Goal: Task Accomplishment & Management: Use online tool/utility

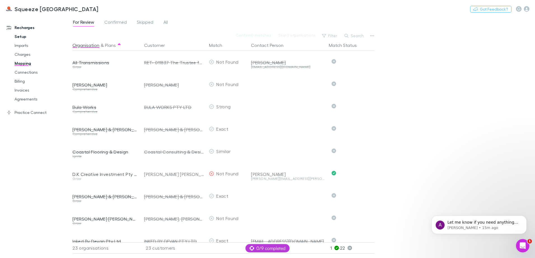
click at [23, 34] on link "Setup" at bounding box center [42, 36] width 67 height 9
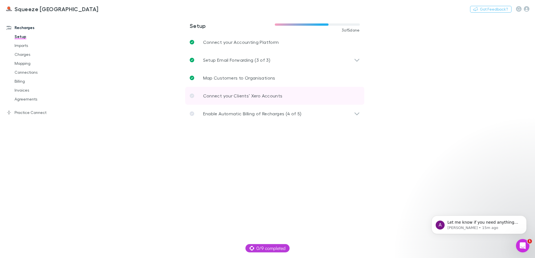
click at [221, 101] on link "Connect your Clients’ Xero Accounts" at bounding box center [274, 96] width 179 height 18
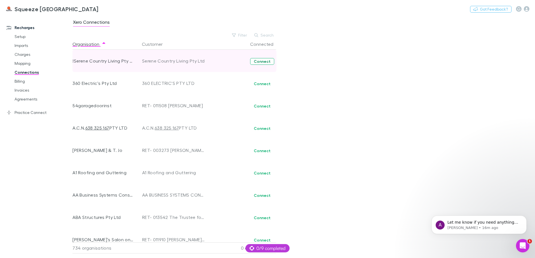
click at [257, 60] on button "Connect" at bounding box center [262, 61] width 24 height 7
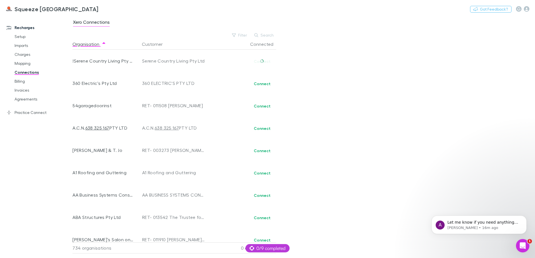
click at [460, 171] on div "Xero Connections Filter Search Organisation Customer Connected !Serene Country …" at bounding box center [303, 137] width 462 height 243
click at [474, 223] on span "Let me know if you need anything else." at bounding box center [482, 225] width 71 height 10
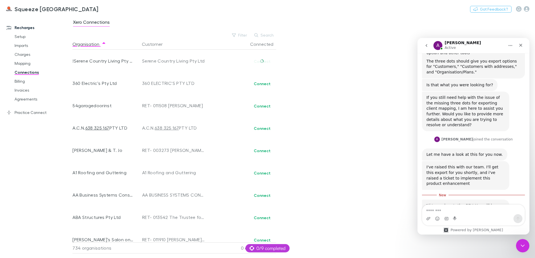
scroll to position [356, 0]
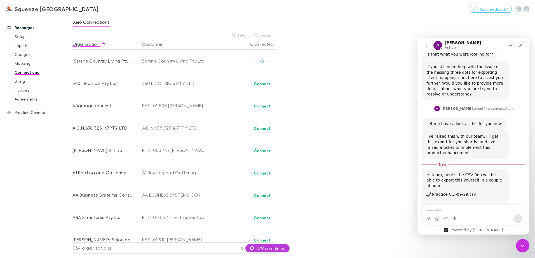
click at [469, 213] on textarea "Message…" at bounding box center [473, 210] width 102 height 10
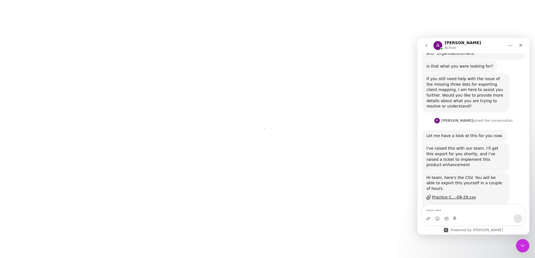
scroll to position [347, 0]
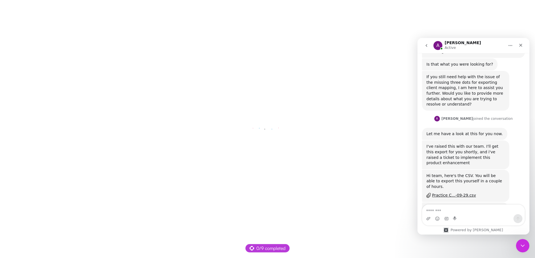
click at [470, 208] on textarea "Message…" at bounding box center [473, 210] width 102 height 10
type textarea "**********"
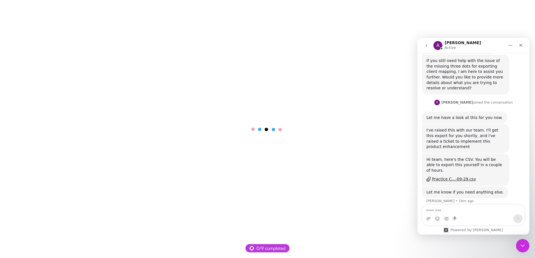
scroll to position [363, 0]
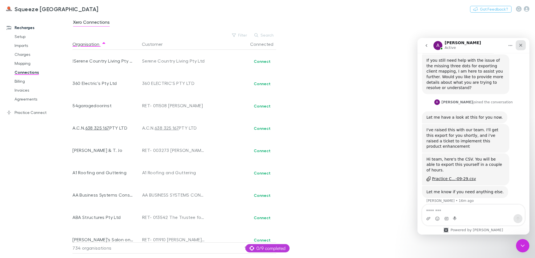
click at [519, 46] on icon "Close" at bounding box center [520, 45] width 4 height 4
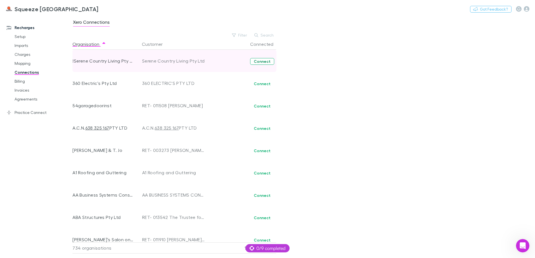
click at [268, 61] on button "Connect" at bounding box center [262, 61] width 24 height 7
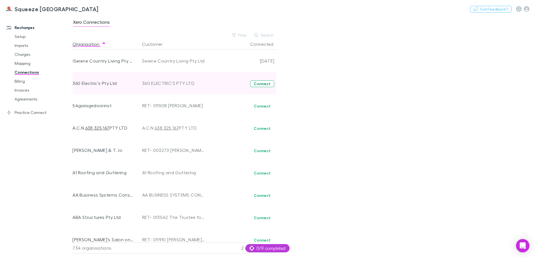
click at [270, 84] on button "Connect" at bounding box center [262, 84] width 24 height 7
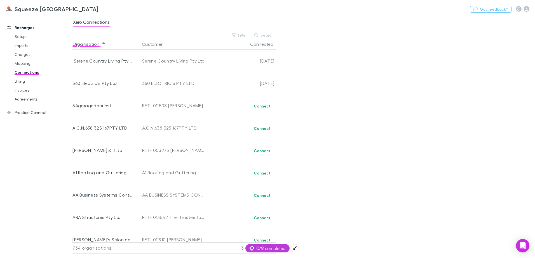
click at [272, 246] on span "0/9 completed" at bounding box center [267, 248] width 36 height 7
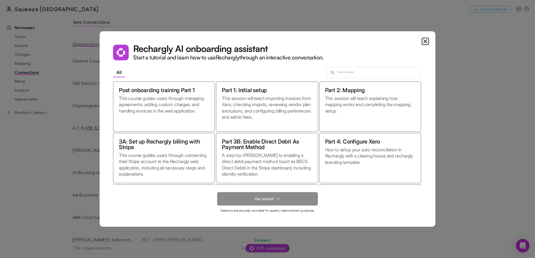
click at [424, 44] on icon "Close" at bounding box center [425, 41] width 7 height 7
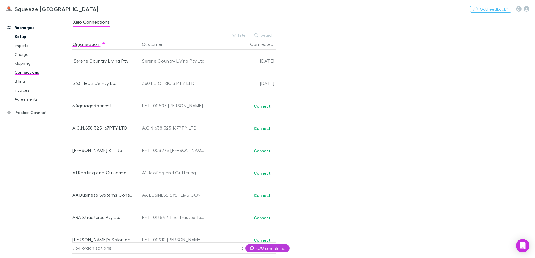
click at [19, 37] on link "Setup" at bounding box center [42, 36] width 67 height 9
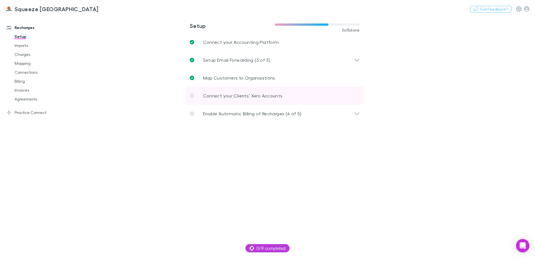
click at [271, 94] on p "Connect your Clients’ Xero Accounts" at bounding box center [242, 96] width 79 height 7
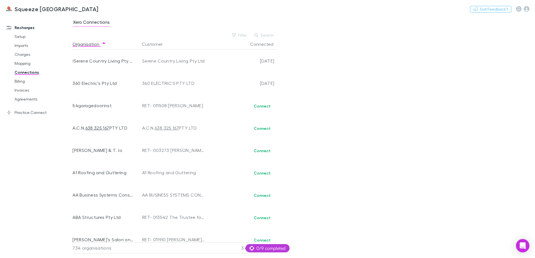
click at [20, 74] on link "Connections" at bounding box center [42, 72] width 67 height 9
click at [23, 34] on link "Setup" at bounding box center [42, 36] width 67 height 9
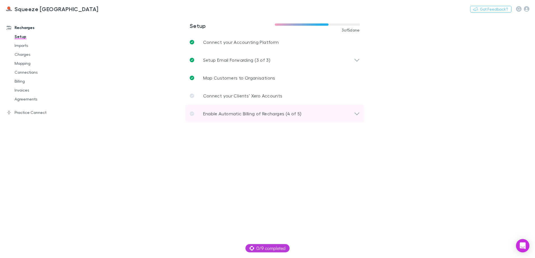
click at [348, 112] on div "Enable Automatic Billing of Recharges (4 of 5)" at bounding box center [272, 113] width 164 height 7
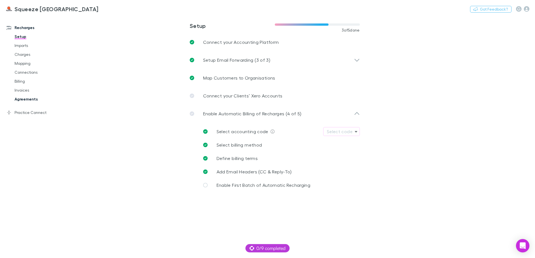
click at [30, 97] on link "Agreements" at bounding box center [42, 99] width 67 height 9
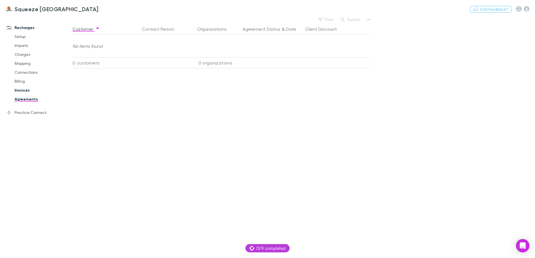
click at [19, 89] on link "Invoices" at bounding box center [42, 90] width 67 height 9
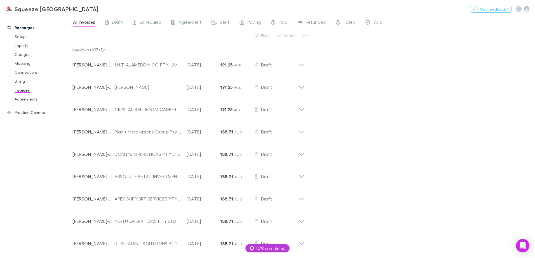
scroll to position [481, 0]
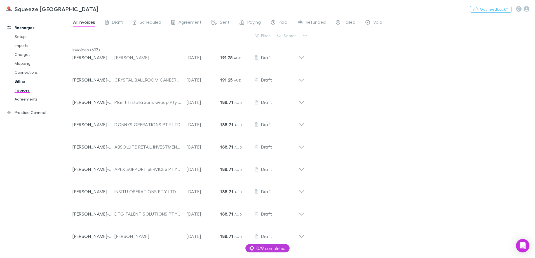
click at [22, 84] on link "Billing" at bounding box center [42, 81] width 67 height 9
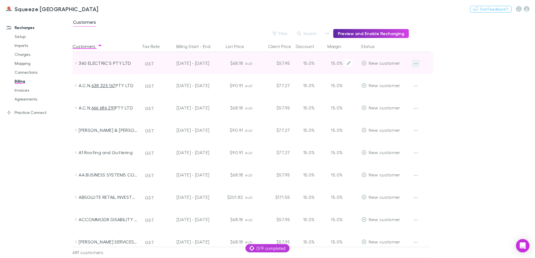
click at [416, 65] on icon "button" at bounding box center [416, 64] width 4 height 4
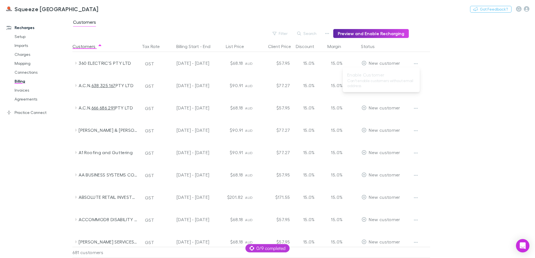
click at [468, 64] on div at bounding box center [267, 129] width 535 height 258
click at [13, 55] on link "Charges" at bounding box center [42, 54] width 67 height 9
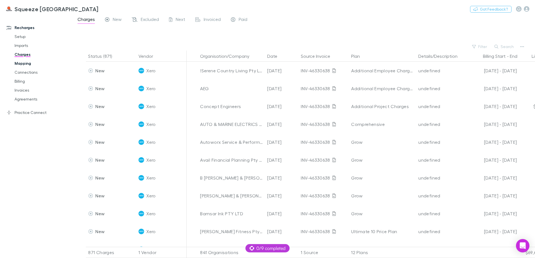
click at [21, 66] on link "Mapping" at bounding box center [42, 63] width 67 height 9
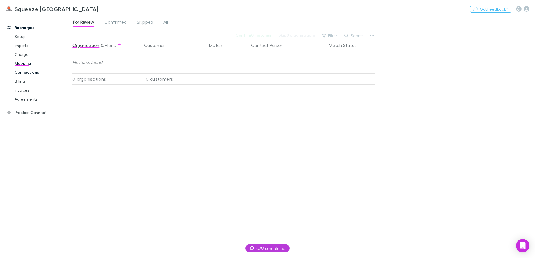
click at [25, 71] on link "Connections" at bounding box center [42, 72] width 67 height 9
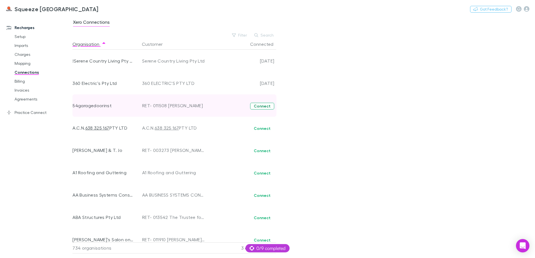
click at [264, 107] on button "Connect" at bounding box center [262, 106] width 24 height 7
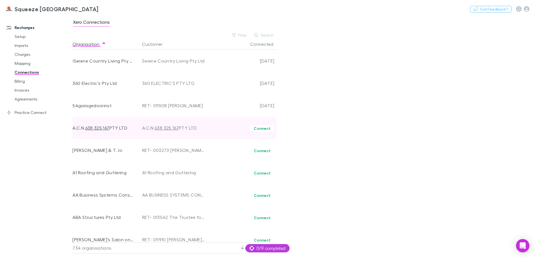
click at [267, 124] on div "Connect" at bounding box center [240, 128] width 67 height 22
click at [264, 128] on button "Connect" at bounding box center [262, 128] width 24 height 7
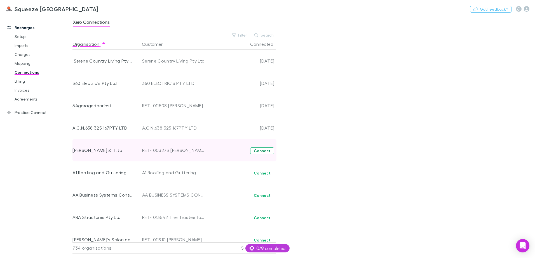
click at [268, 152] on button "Connect" at bounding box center [262, 151] width 24 height 7
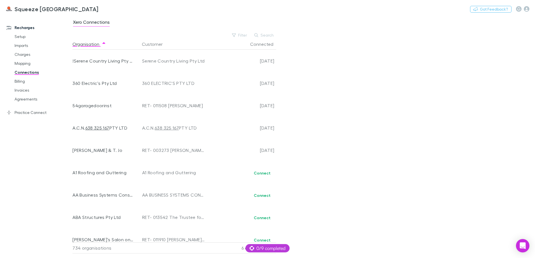
click at [323, 88] on div "Xero Connections Filter Search Organisation Customer Connected !Serene Country …" at bounding box center [303, 137] width 462 height 243
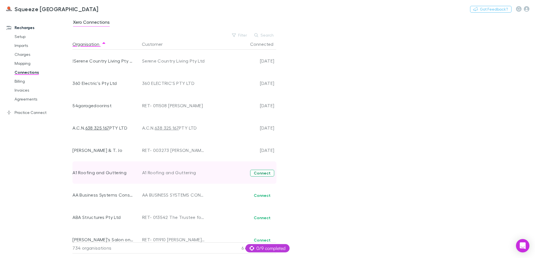
click at [256, 174] on button "Connect" at bounding box center [262, 173] width 24 height 7
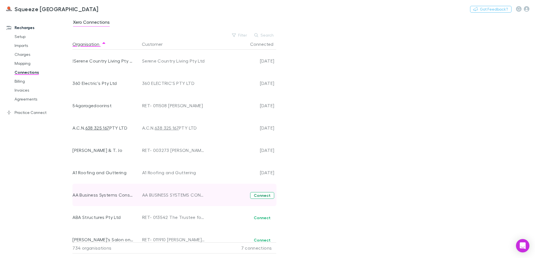
click at [265, 197] on button "Connect" at bounding box center [262, 195] width 24 height 7
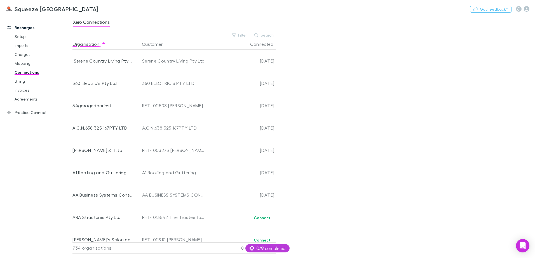
click at [378, 163] on div "Xero Connections Filter Search Organisation Customer Connected !Serene Country …" at bounding box center [303, 137] width 462 height 243
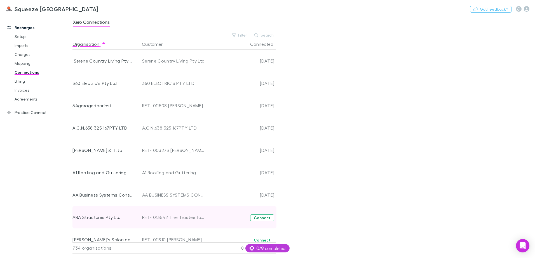
click at [261, 217] on button "Connect" at bounding box center [262, 218] width 24 height 7
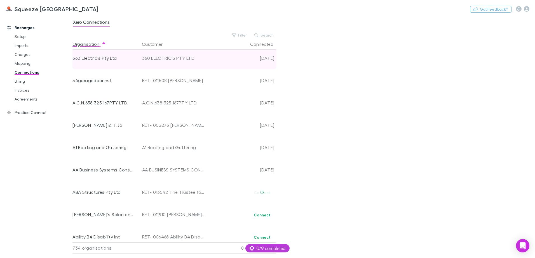
scroll to position [84, 0]
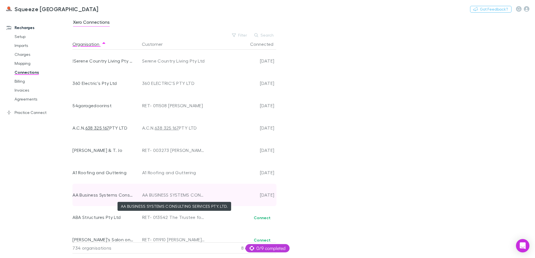
scroll to position [28, 0]
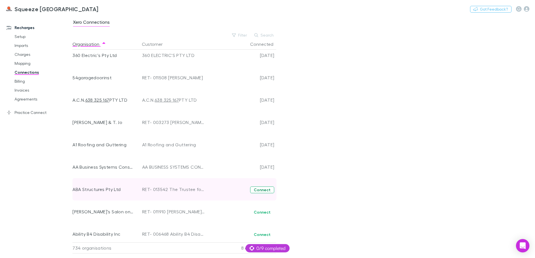
click at [266, 189] on button "Connect" at bounding box center [262, 190] width 24 height 7
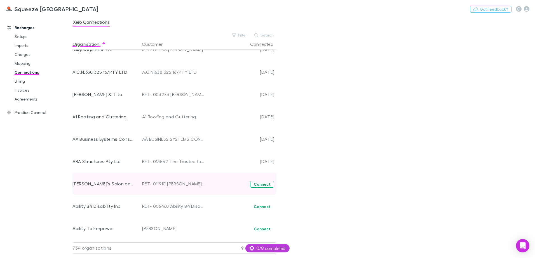
click at [265, 182] on button "Connect" at bounding box center [262, 184] width 24 height 7
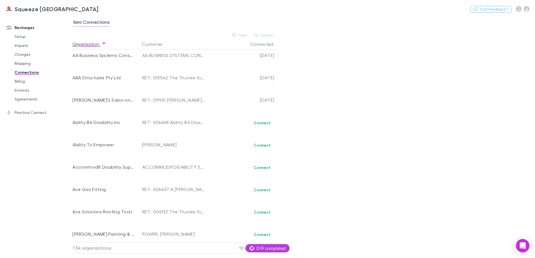
scroll to position [196, 0]
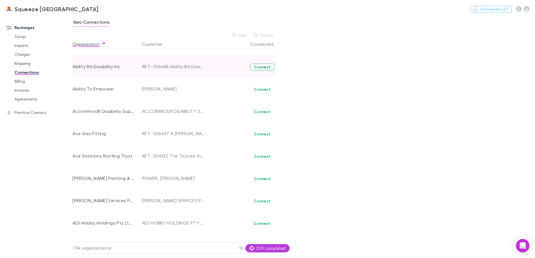
click at [259, 69] on button "Connect" at bounding box center [262, 67] width 24 height 7
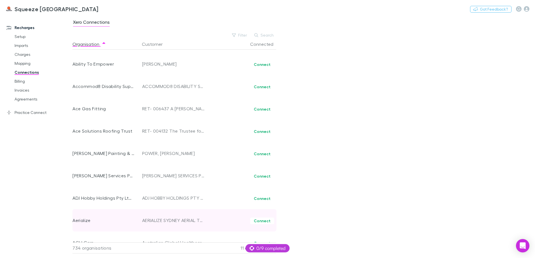
scroll to position [196, 0]
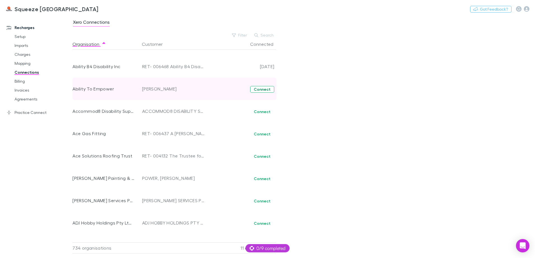
click at [266, 86] on button "Connect" at bounding box center [262, 89] width 24 height 7
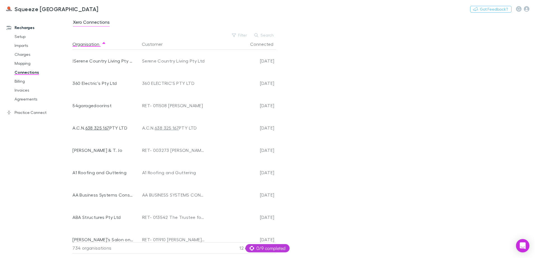
click at [307, 109] on div "Xero Connections Filter Search Organisation Customer Connected !Serene Country …" at bounding box center [303, 137] width 462 height 243
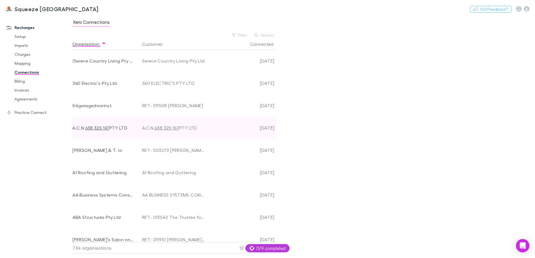
click at [128, 136] on div "A.C.N. 638 325 167 PTY LTD" at bounding box center [103, 128] width 62 height 22
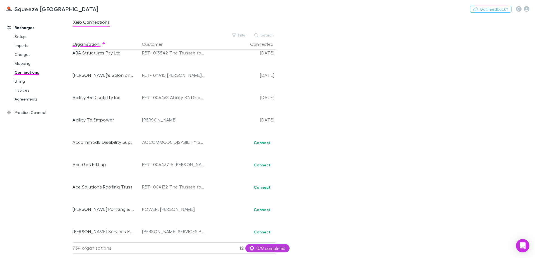
scroll to position [168, 0]
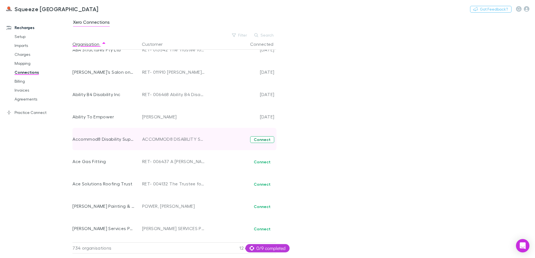
click at [261, 141] on button "Connect" at bounding box center [262, 139] width 24 height 7
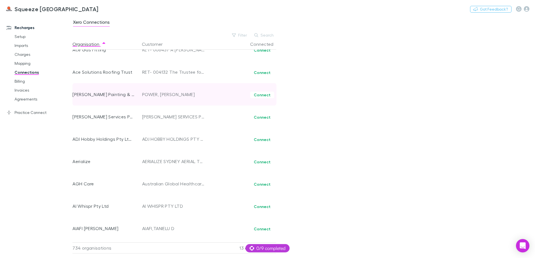
scroll to position [252, 0]
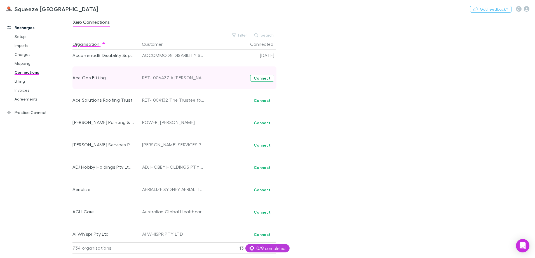
click at [262, 76] on button "Connect" at bounding box center [262, 78] width 24 height 7
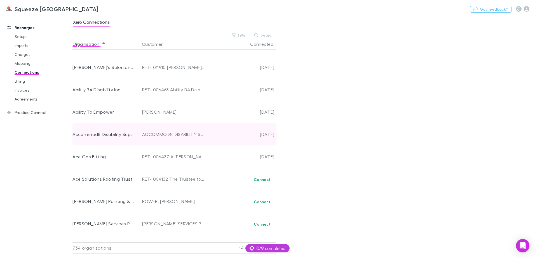
scroll to position [224, 0]
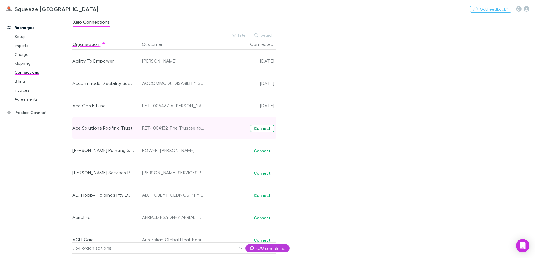
click at [258, 131] on button "Connect" at bounding box center [262, 128] width 24 height 7
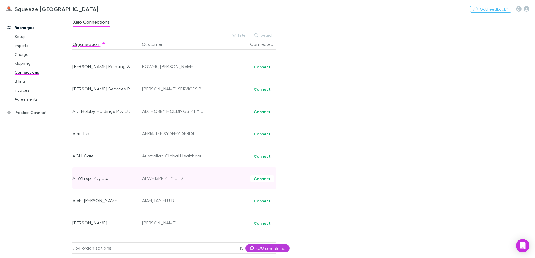
scroll to position [280, 0]
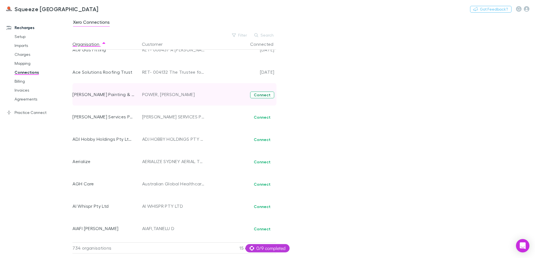
click at [254, 94] on button "Connect" at bounding box center [262, 95] width 24 height 7
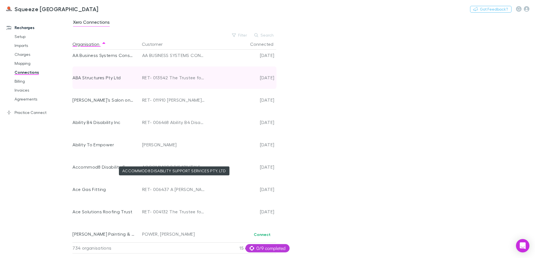
scroll to position [168, 0]
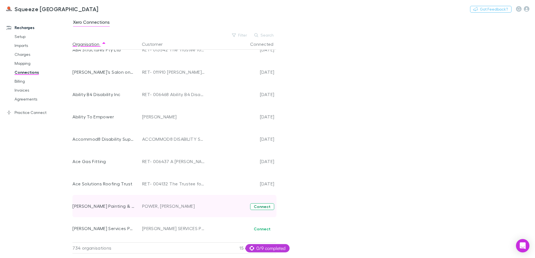
click at [266, 204] on button "Connect" at bounding box center [262, 207] width 24 height 7
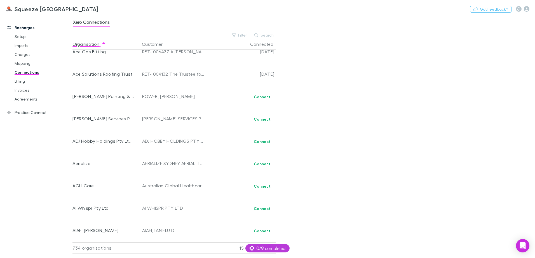
scroll to position [280, 0]
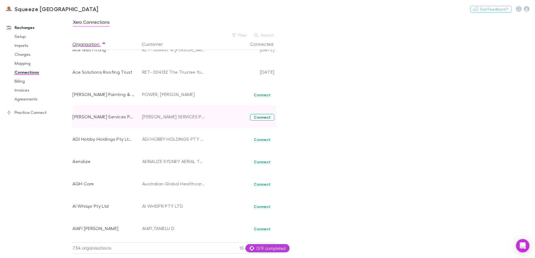
click at [266, 119] on button "Connect" at bounding box center [262, 117] width 24 height 7
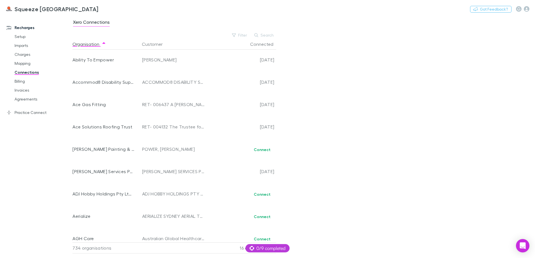
scroll to position [280, 0]
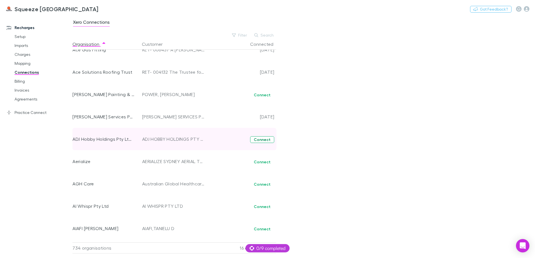
click at [261, 140] on button "Connect" at bounding box center [262, 139] width 24 height 7
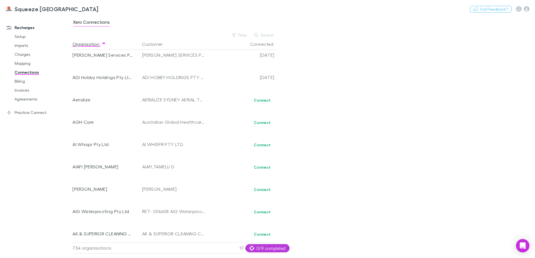
scroll to position [336, 0]
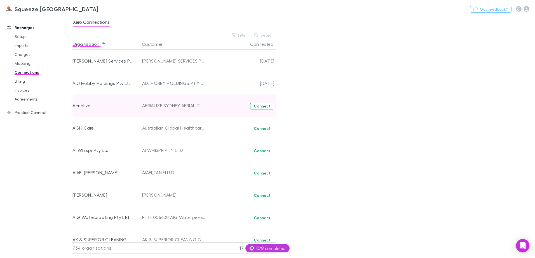
click at [261, 107] on button "Connect" at bounding box center [262, 106] width 24 height 7
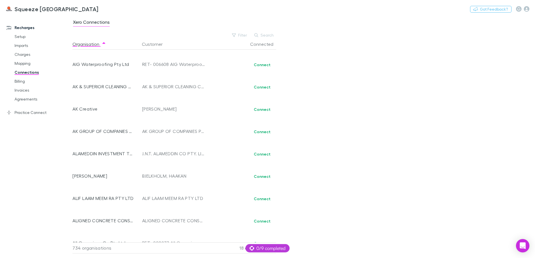
scroll to position [391, 0]
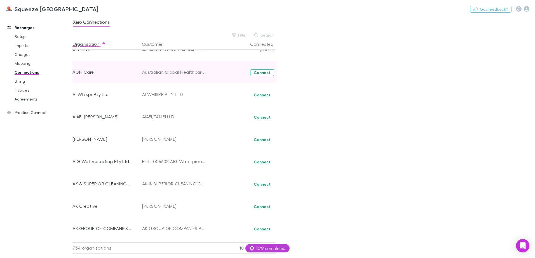
click at [264, 71] on button "Connect" at bounding box center [262, 72] width 24 height 7
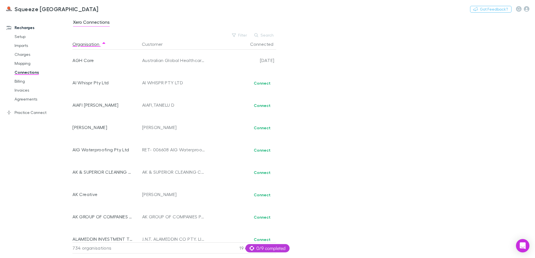
scroll to position [419, 0]
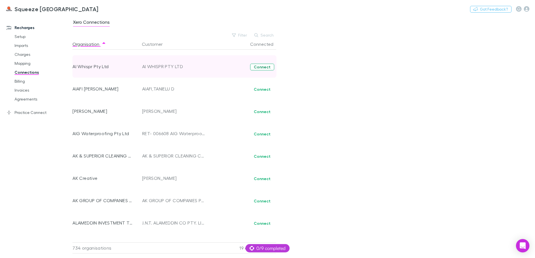
click at [264, 66] on button "Connect" at bounding box center [262, 67] width 24 height 7
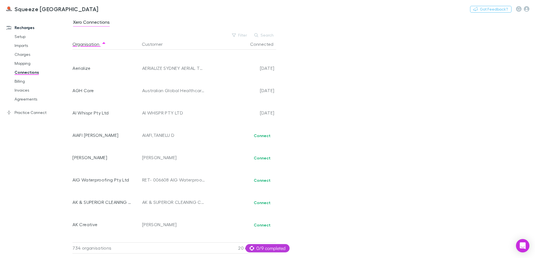
scroll to position [419, 0]
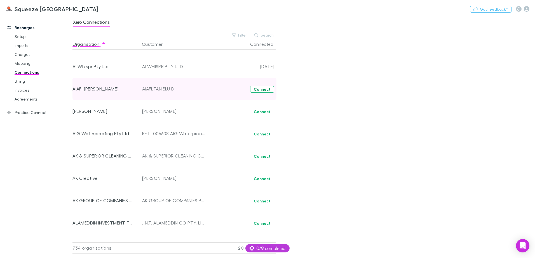
click at [265, 88] on button "Connect" at bounding box center [262, 89] width 24 height 7
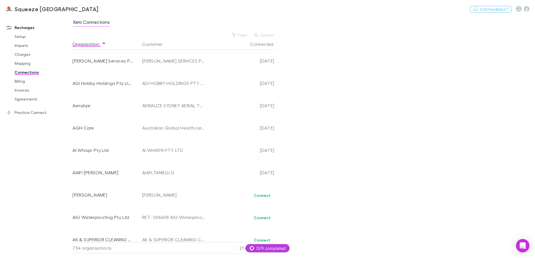
scroll to position [419, 0]
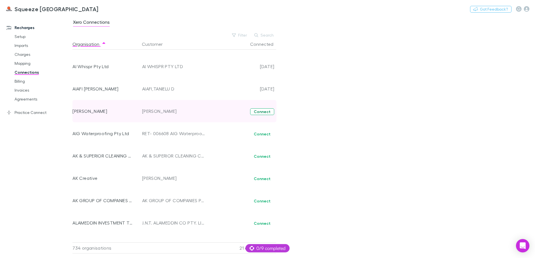
click at [263, 112] on button "Connect" at bounding box center [262, 111] width 24 height 7
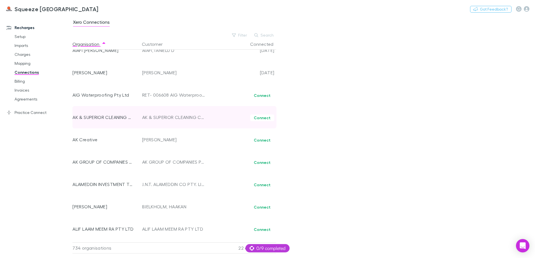
scroll to position [475, 0]
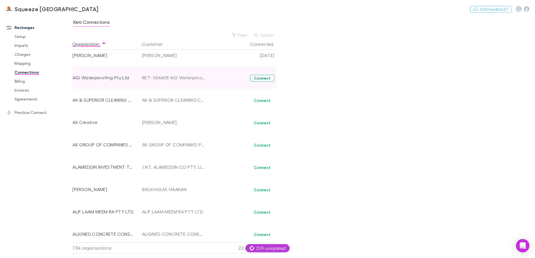
click at [260, 77] on button "Connect" at bounding box center [262, 78] width 24 height 7
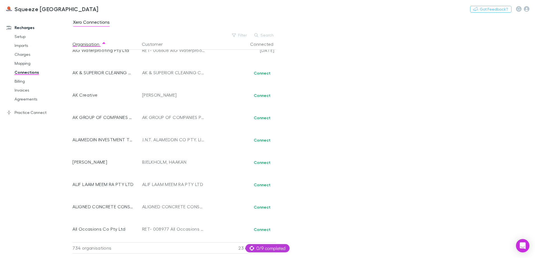
scroll to position [503, 0]
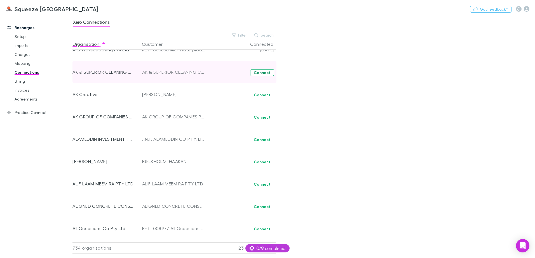
click at [264, 75] on button "Connect" at bounding box center [262, 72] width 24 height 7
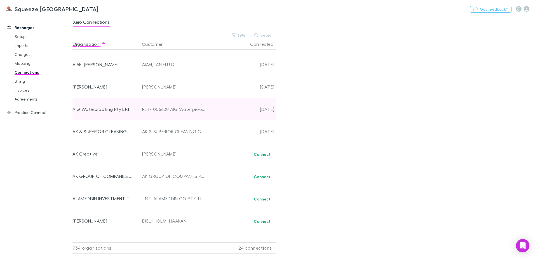
scroll to position [447, 0]
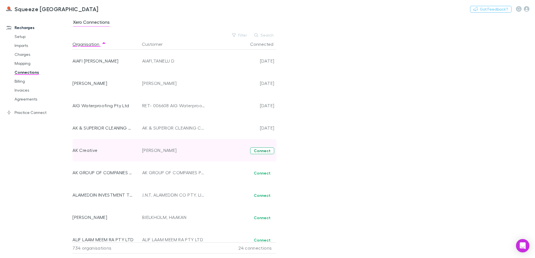
click at [265, 152] on button "Connect" at bounding box center [262, 151] width 24 height 7
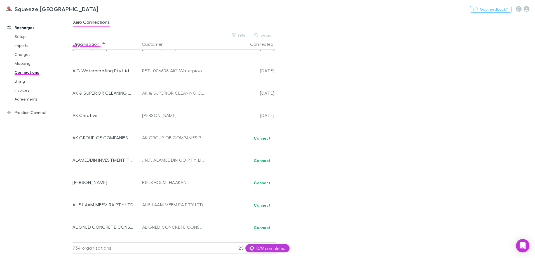
scroll to position [475, 0]
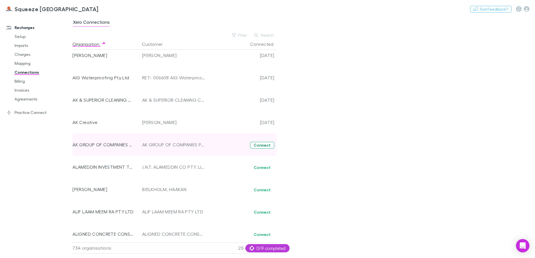
click at [261, 143] on button "Connect" at bounding box center [262, 145] width 24 height 7
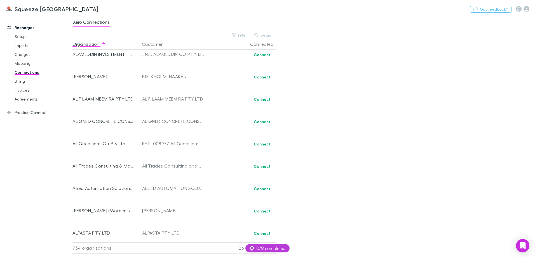
scroll to position [559, 0]
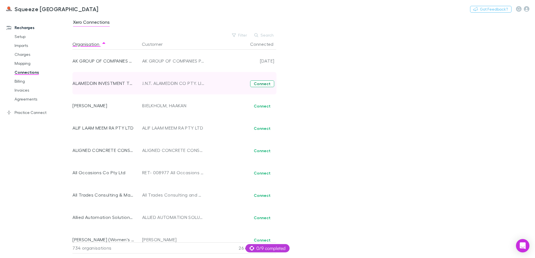
click at [259, 82] on button "Connect" at bounding box center [262, 84] width 24 height 7
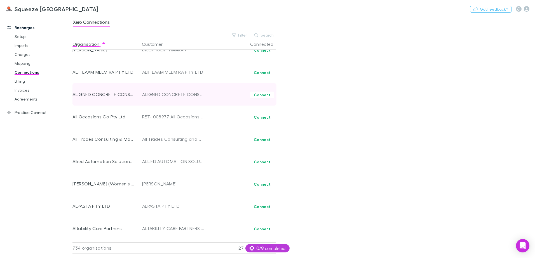
scroll to position [587, 0]
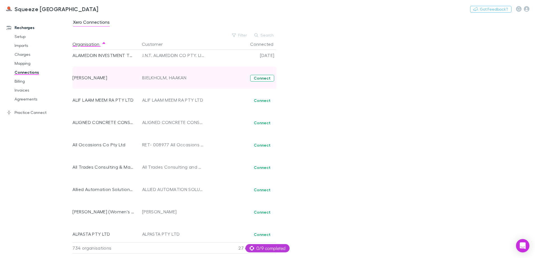
click at [261, 78] on button "Connect" at bounding box center [262, 78] width 24 height 7
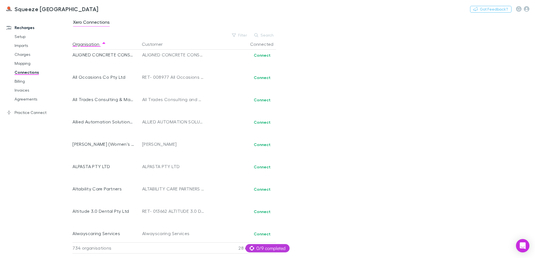
scroll to position [587, 0]
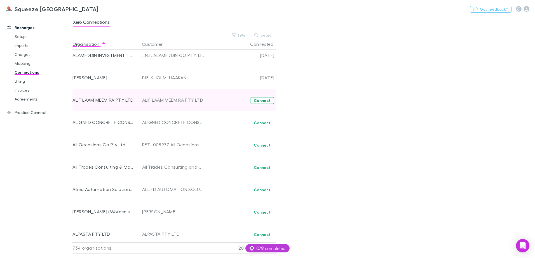
click at [266, 101] on button "Connect" at bounding box center [262, 100] width 24 height 7
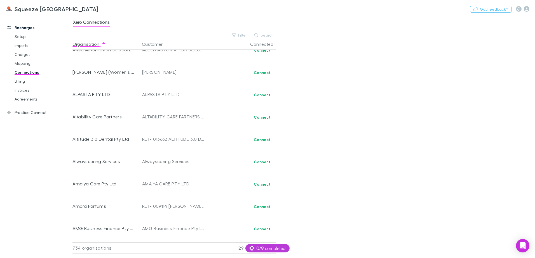
scroll to position [559, 0]
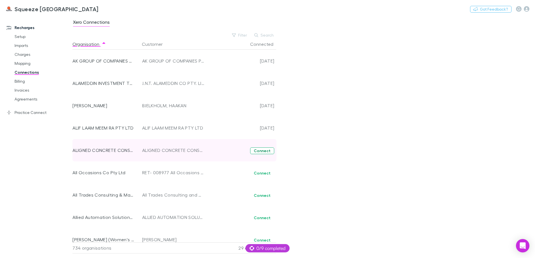
click at [269, 149] on button "Connect" at bounding box center [262, 151] width 24 height 7
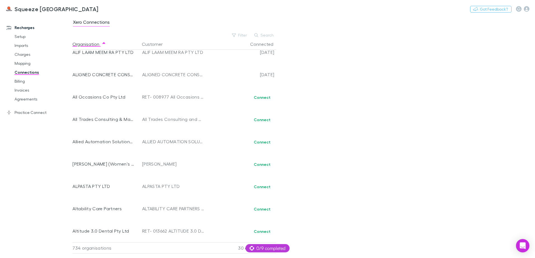
scroll to position [643, 0]
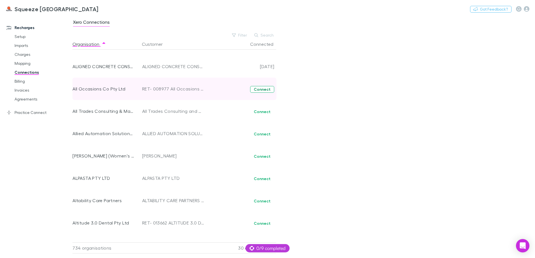
click at [259, 88] on button "Connect" at bounding box center [262, 89] width 24 height 7
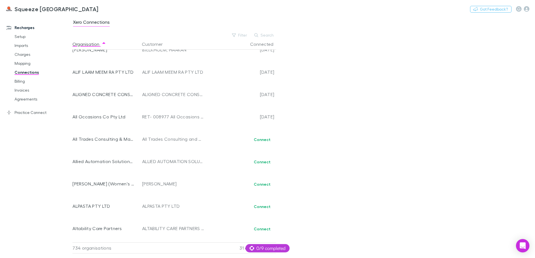
scroll to position [559, 0]
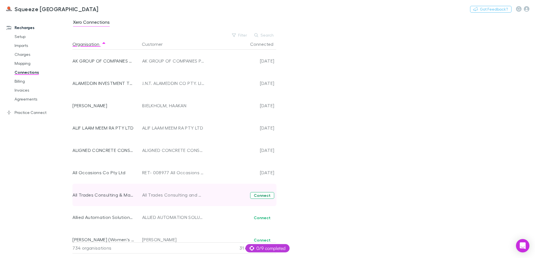
click at [268, 195] on button "Connect" at bounding box center [262, 195] width 24 height 7
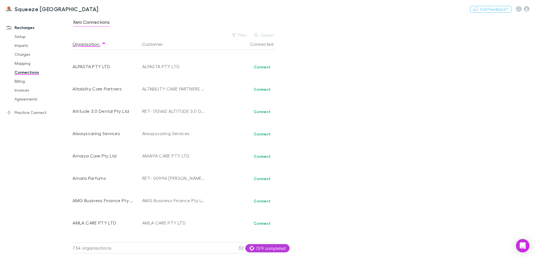
scroll to position [671, 0]
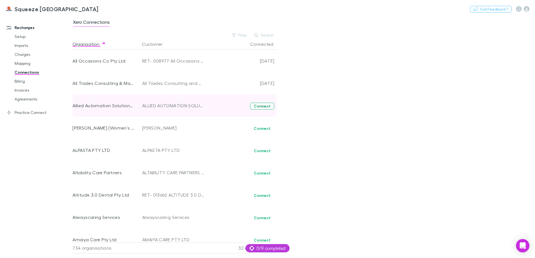
click at [266, 105] on button "Connect" at bounding box center [262, 106] width 24 height 7
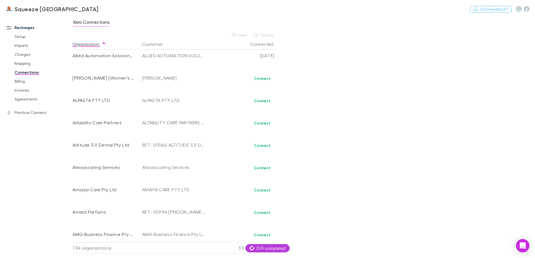
scroll to position [671, 0]
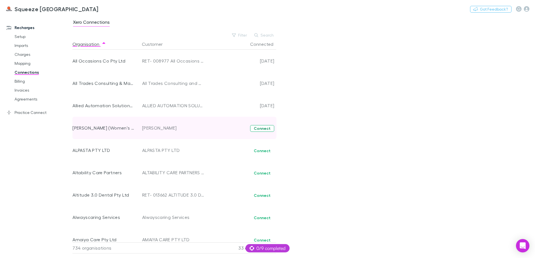
click at [260, 126] on button "Connect" at bounding box center [262, 128] width 24 height 7
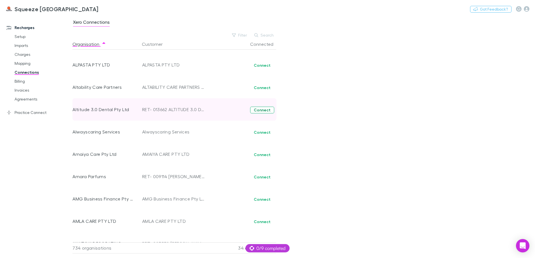
scroll to position [727, 0]
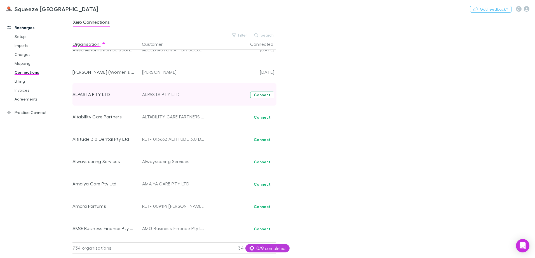
click at [261, 95] on button "Connect" at bounding box center [262, 95] width 24 height 7
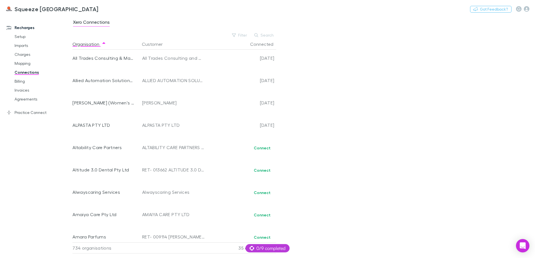
scroll to position [674, 0]
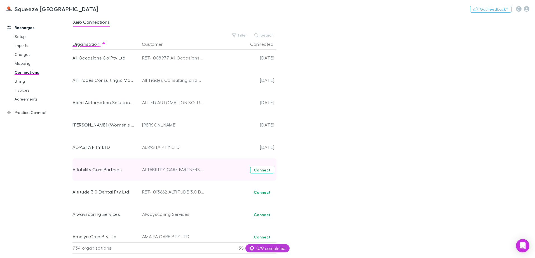
click at [259, 171] on button "Connect" at bounding box center [262, 170] width 24 height 7
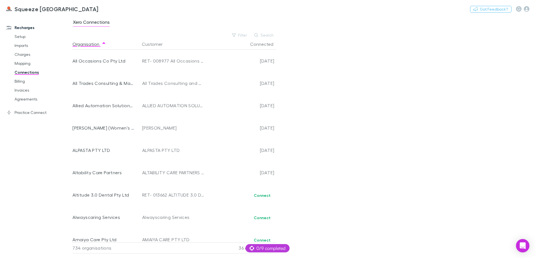
scroll to position [755, 0]
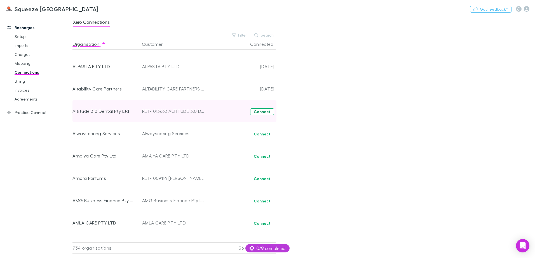
click at [260, 110] on button "Connect" at bounding box center [262, 111] width 24 height 7
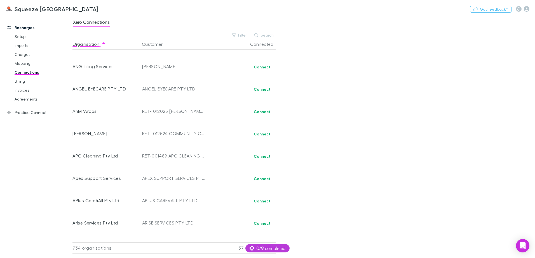
scroll to position [755, 0]
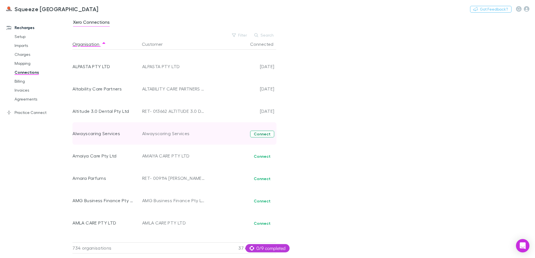
click at [263, 135] on button "Connect" at bounding box center [262, 134] width 24 height 7
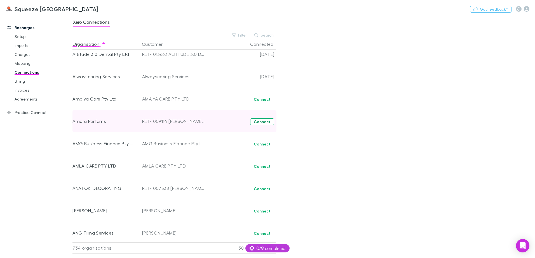
scroll to position [811, 0]
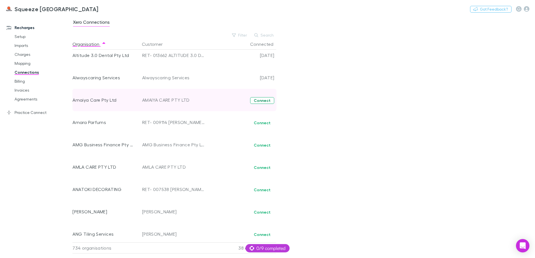
click at [258, 100] on button "Connect" at bounding box center [262, 100] width 24 height 7
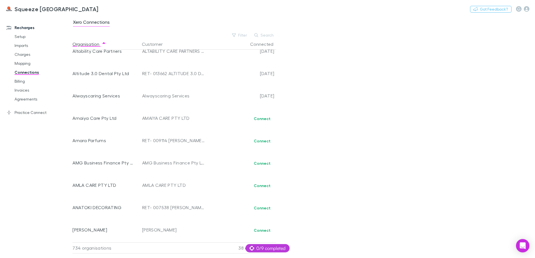
scroll to position [783, 0]
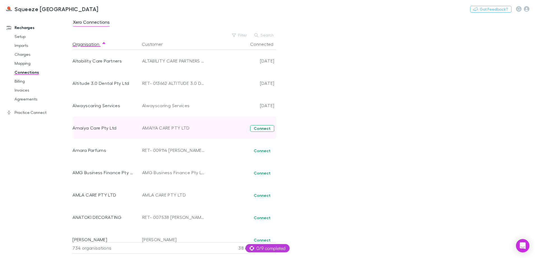
click at [272, 129] on button "Connect" at bounding box center [262, 128] width 24 height 7
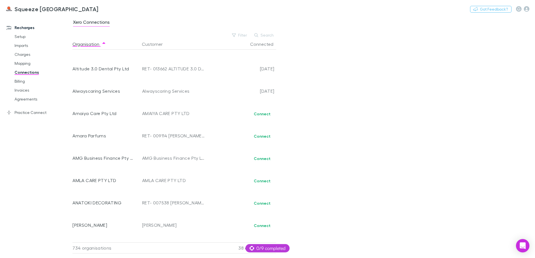
scroll to position [786, 0]
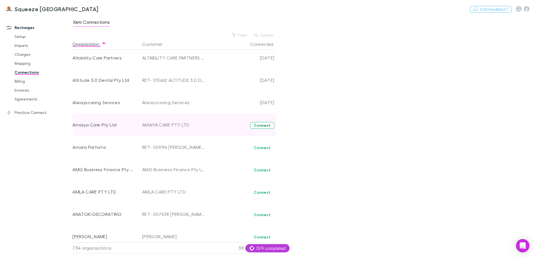
click at [259, 125] on button "Connect" at bounding box center [262, 125] width 24 height 7
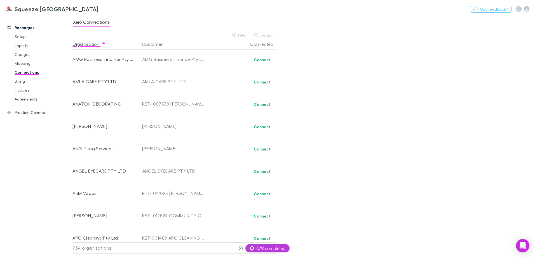
scroll to position [814, 0]
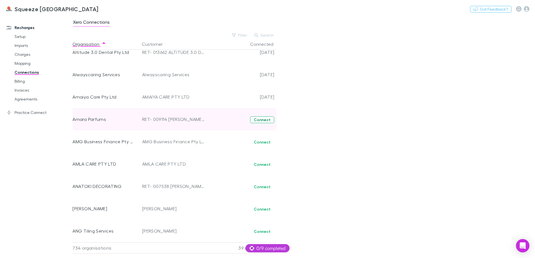
click at [264, 117] on button "Connect" at bounding box center [262, 120] width 24 height 7
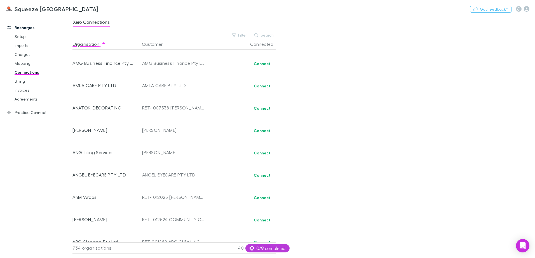
scroll to position [839, 0]
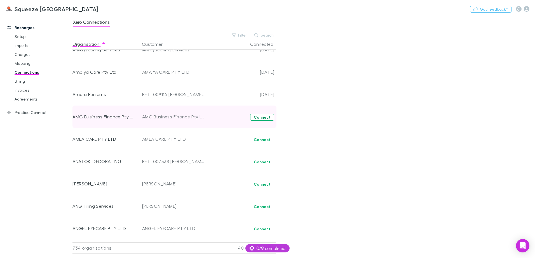
click at [260, 118] on button "Connect" at bounding box center [262, 117] width 24 height 7
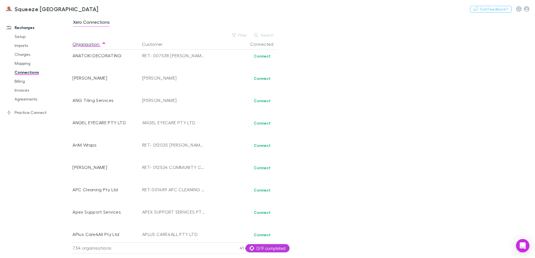
scroll to position [895, 0]
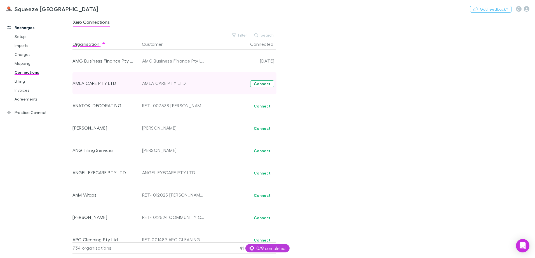
click at [258, 84] on button "Connect" at bounding box center [262, 84] width 24 height 7
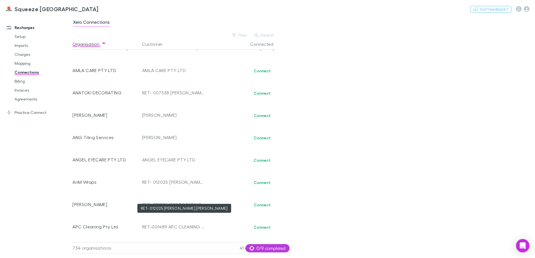
scroll to position [898, 0]
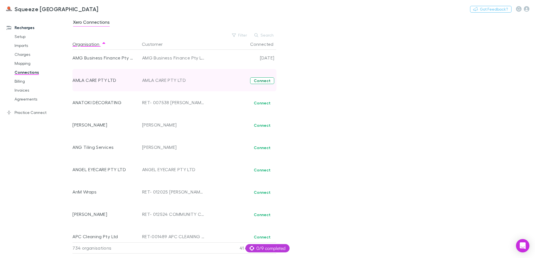
click at [257, 79] on button "Connect" at bounding box center [262, 80] width 24 height 7
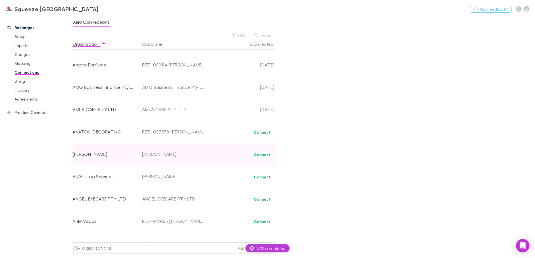
scroll to position [870, 0]
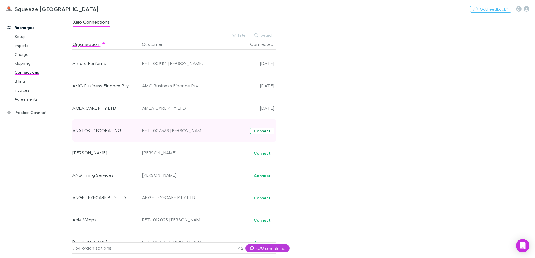
click at [259, 130] on button "Connect" at bounding box center [262, 131] width 24 height 7
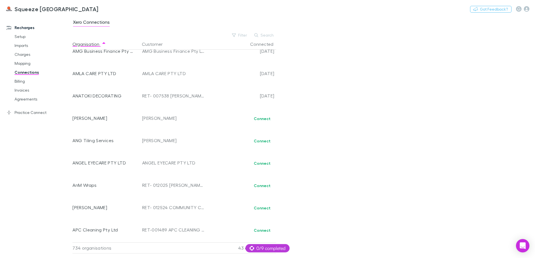
scroll to position [898, 0]
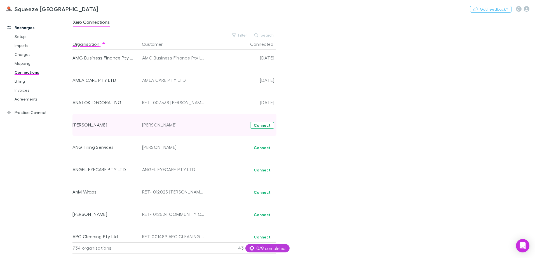
click at [263, 125] on button "Connect" at bounding box center [262, 125] width 24 height 7
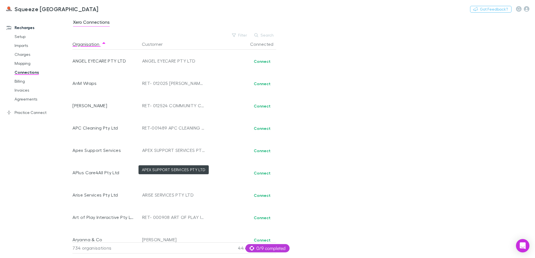
scroll to position [951, 0]
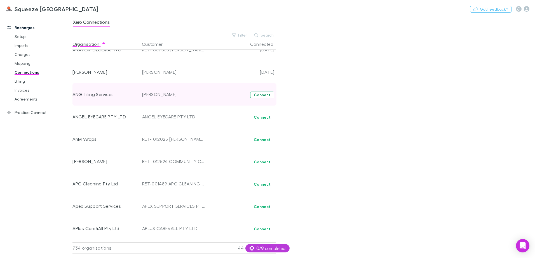
click at [259, 96] on button "Connect" at bounding box center [262, 95] width 24 height 7
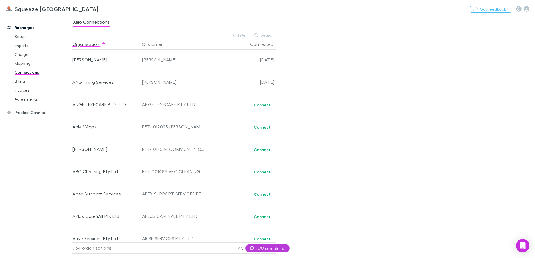
scroll to position [951, 0]
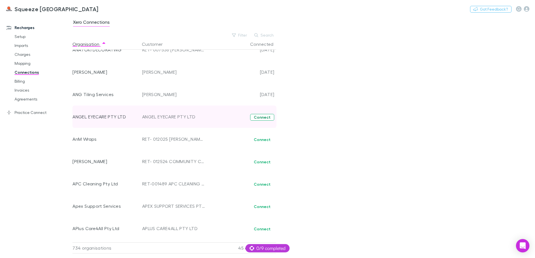
click at [259, 115] on button "Connect" at bounding box center [262, 117] width 24 height 7
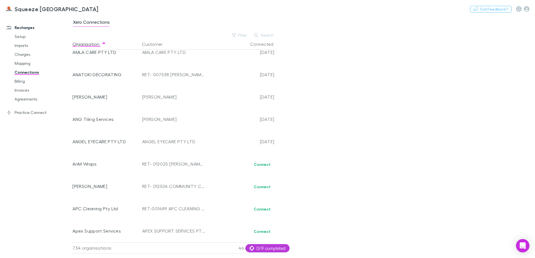
scroll to position [1010, 0]
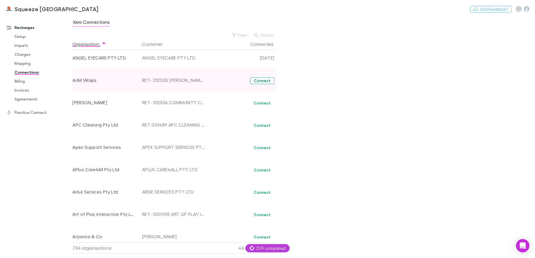
click at [262, 81] on button "Connect" at bounding box center [262, 80] width 24 height 7
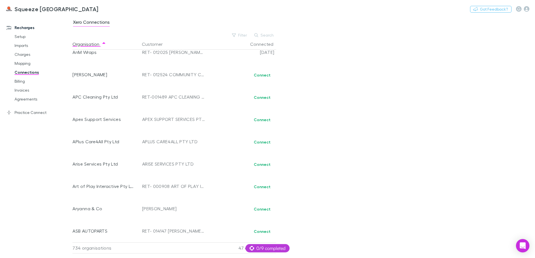
scroll to position [982, 0]
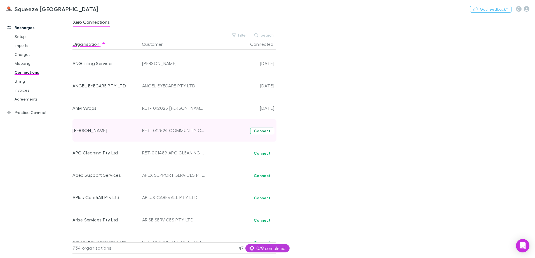
click at [263, 131] on button "Connect" at bounding box center [262, 131] width 24 height 7
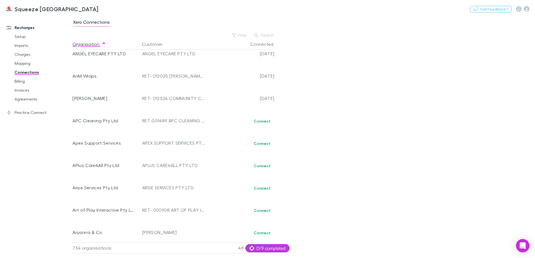
scroll to position [1007, 0]
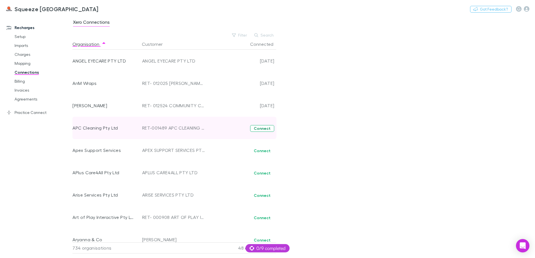
click at [258, 129] on button "Connect" at bounding box center [262, 128] width 24 height 7
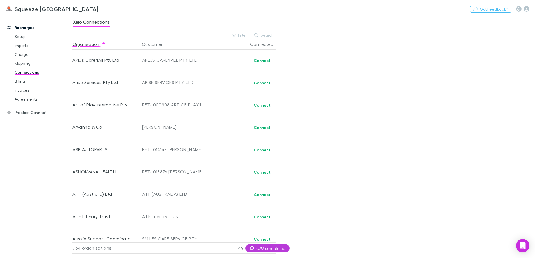
scroll to position [1063, 0]
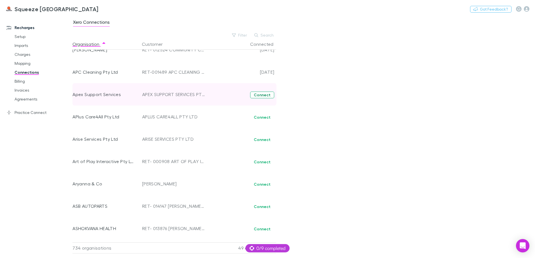
click at [261, 95] on button "Connect" at bounding box center [262, 95] width 24 height 7
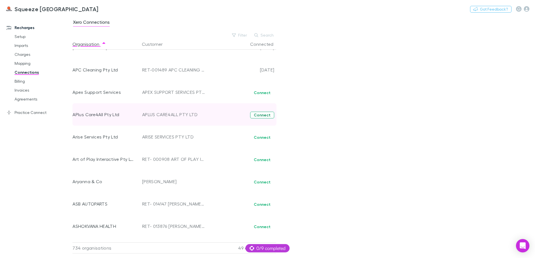
scroll to position [1038, 0]
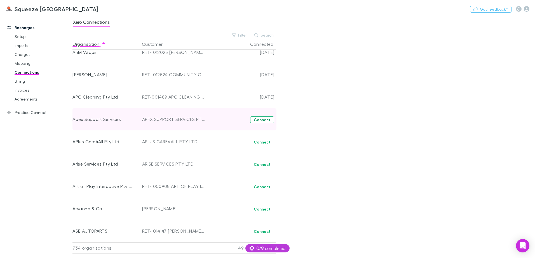
click at [259, 119] on button "Connect" at bounding box center [262, 120] width 24 height 7
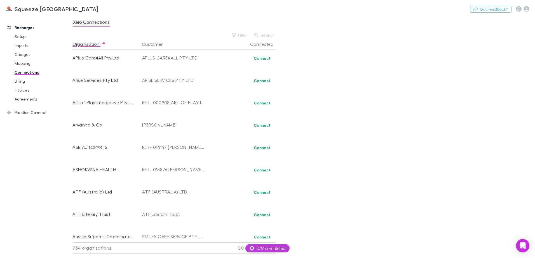
scroll to position [1094, 0]
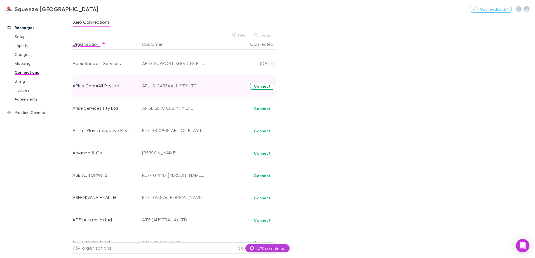
click at [262, 86] on button "Connect" at bounding box center [262, 86] width 24 height 7
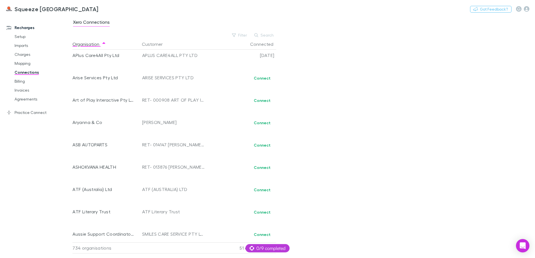
scroll to position [1094, 0]
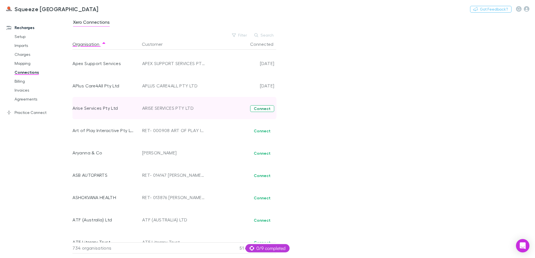
click at [263, 108] on button "Connect" at bounding box center [262, 108] width 24 height 7
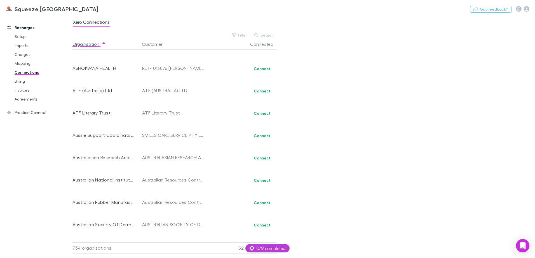
scroll to position [1150, 0]
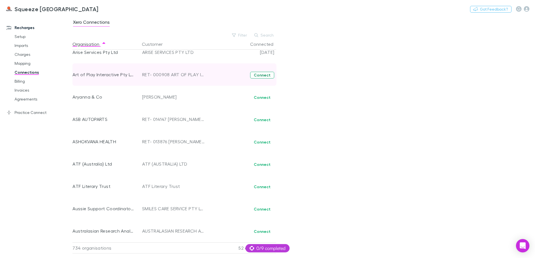
click at [256, 77] on button "Connect" at bounding box center [262, 75] width 24 height 7
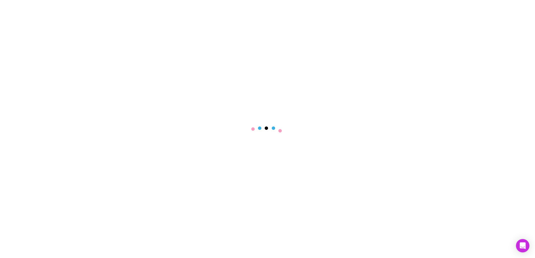
click at [124, 56] on main at bounding box center [267, 129] width 535 height 258
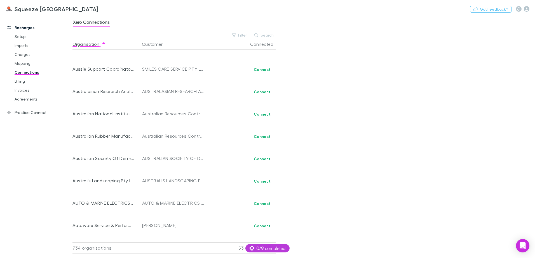
scroll to position [1150, 0]
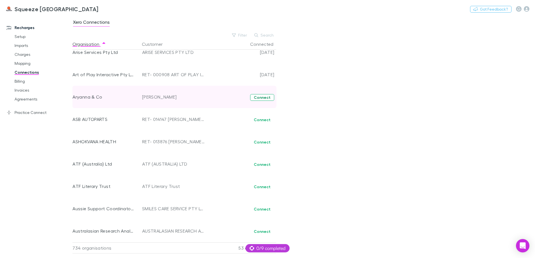
click at [261, 98] on button "Connect" at bounding box center [262, 97] width 24 height 7
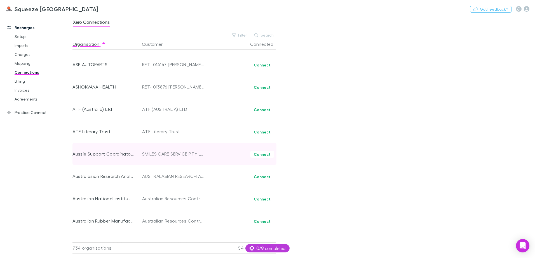
scroll to position [1177, 0]
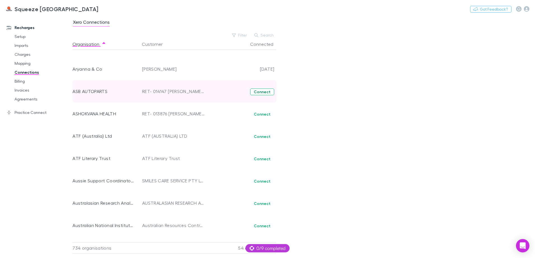
click at [261, 92] on button "Connect" at bounding box center [262, 92] width 24 height 7
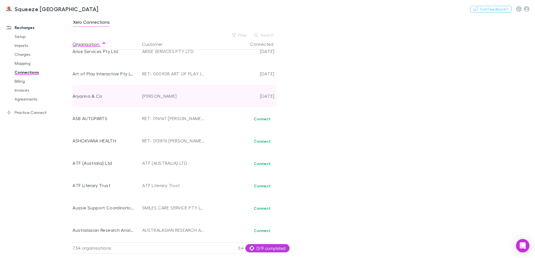
scroll to position [1150, 0]
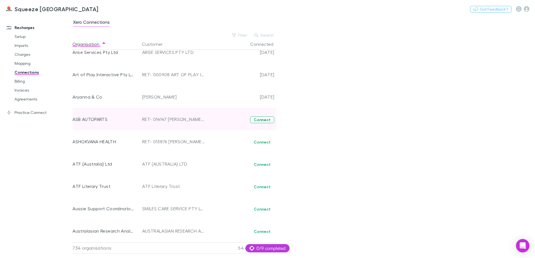
click at [261, 119] on button "Connect" at bounding box center [262, 120] width 24 height 7
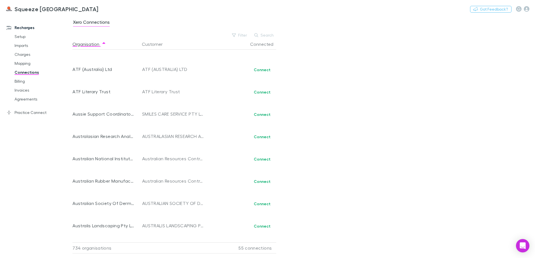
scroll to position [1205, 0]
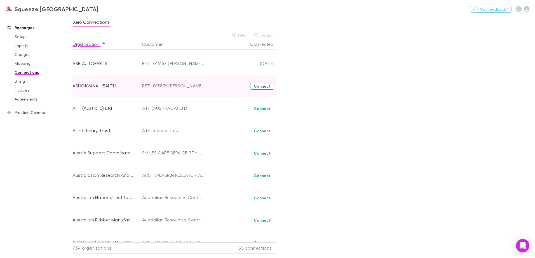
click at [261, 88] on button "Connect" at bounding box center [262, 86] width 24 height 7
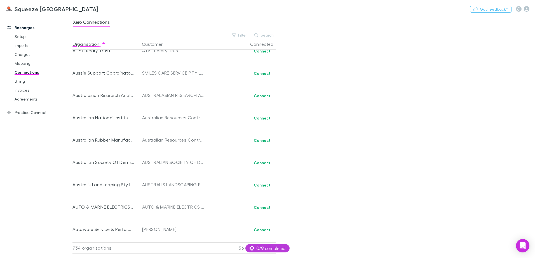
scroll to position [1202, 0]
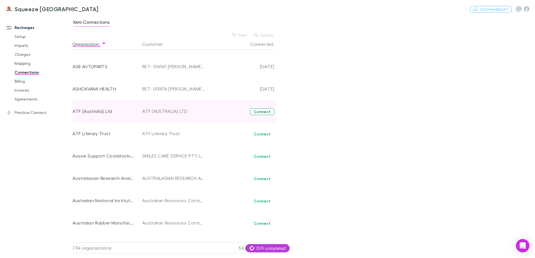
click at [267, 110] on button "Connect" at bounding box center [262, 111] width 24 height 7
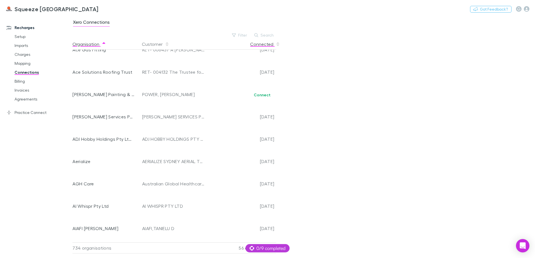
click at [257, 43] on button "Connected" at bounding box center [265, 44] width 30 height 11
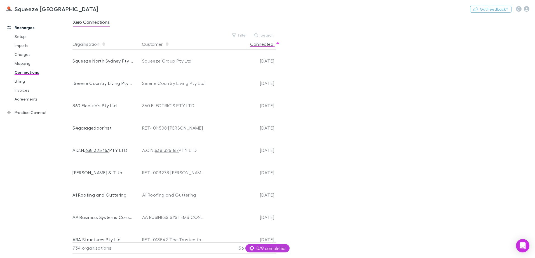
click at [270, 43] on button "Connected" at bounding box center [265, 44] width 30 height 11
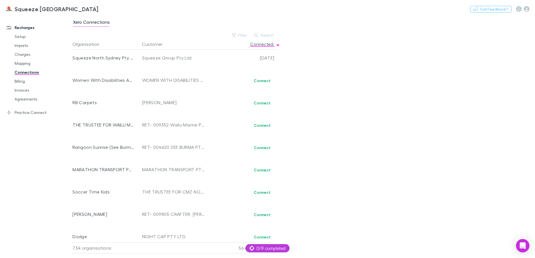
scroll to position [1150, 0]
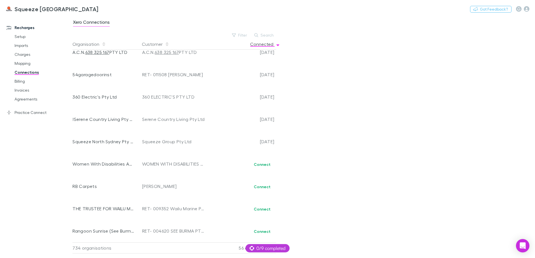
click at [266, 45] on button "Connected" at bounding box center [265, 44] width 30 height 11
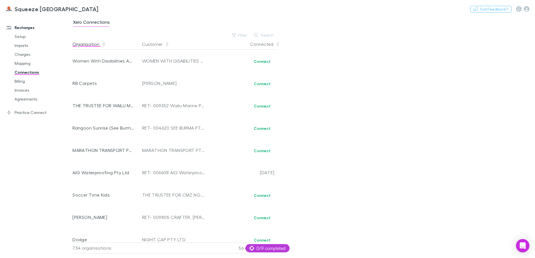
click at [95, 45] on button "Organisation" at bounding box center [89, 44] width 34 height 11
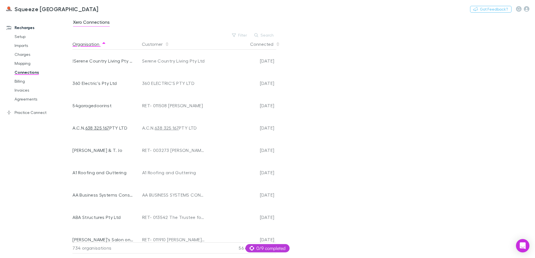
click at [95, 45] on button "Organisation" at bounding box center [89, 44] width 34 height 11
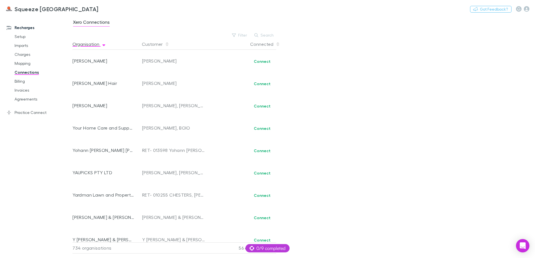
click at [95, 45] on button "Organisation" at bounding box center [89, 44] width 34 height 11
click at [89, 45] on button "Organisation" at bounding box center [89, 44] width 34 height 11
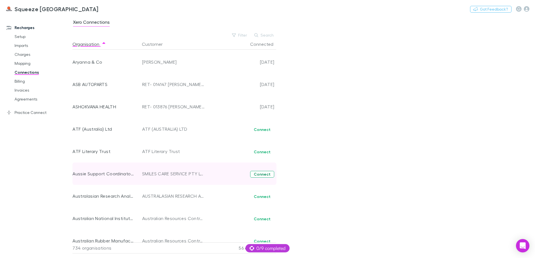
scroll to position [1174, 0]
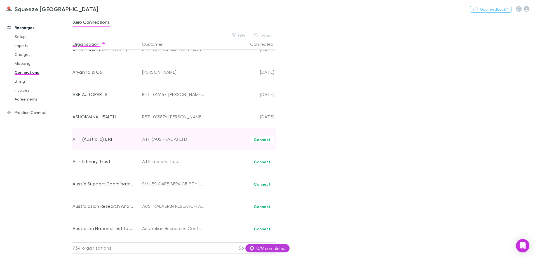
click at [262, 135] on div "Connect" at bounding box center [240, 139] width 67 height 22
click at [263, 138] on button "Connect" at bounding box center [262, 139] width 24 height 7
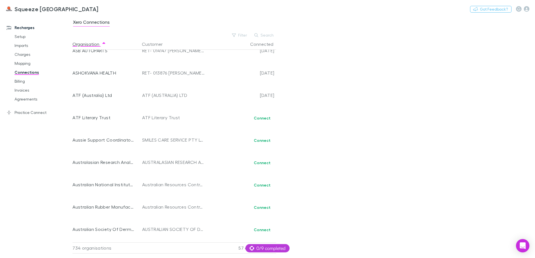
scroll to position [1205, 0]
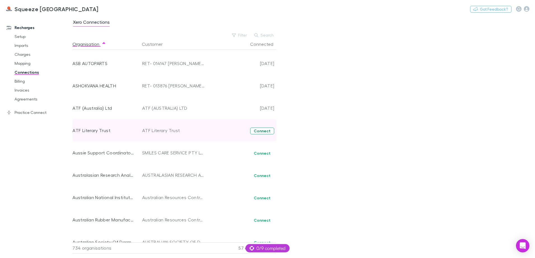
click at [258, 133] on button "Connect" at bounding box center [262, 131] width 24 height 7
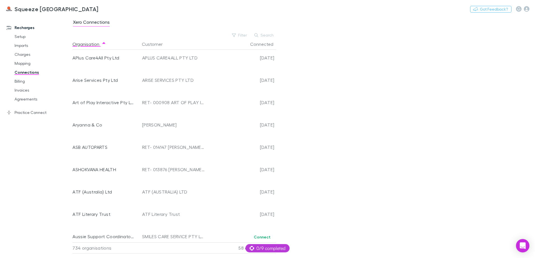
scroll to position [1233, 0]
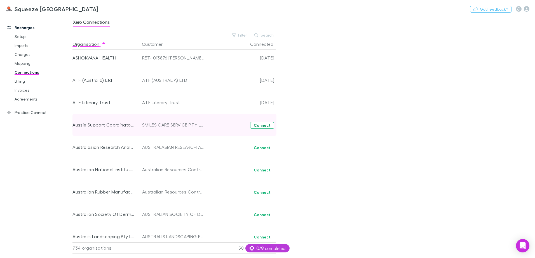
click at [265, 128] on button "Connect" at bounding box center [262, 125] width 24 height 7
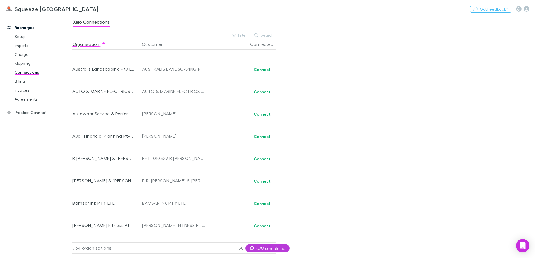
scroll to position [1205, 0]
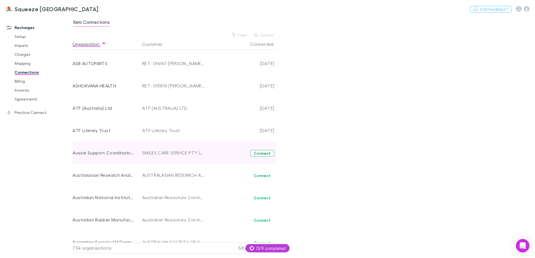
click at [266, 153] on button "Connect" at bounding box center [262, 153] width 24 height 7
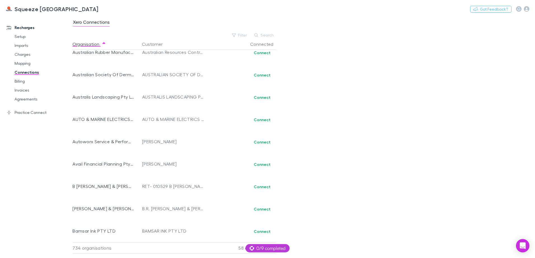
scroll to position [1261, 0]
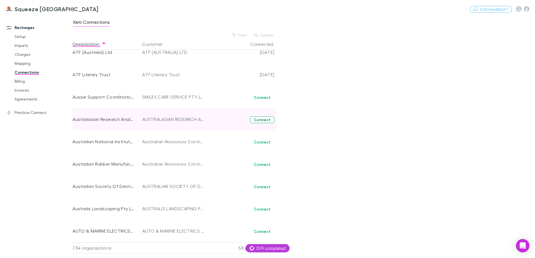
click at [259, 121] on button "Connect" at bounding box center [262, 120] width 24 height 7
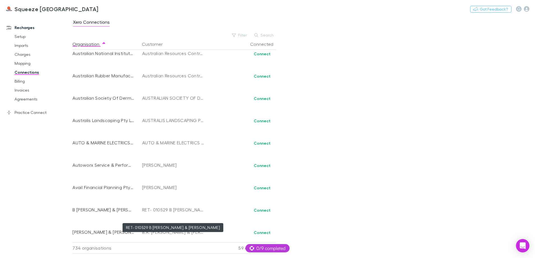
scroll to position [1289, 0]
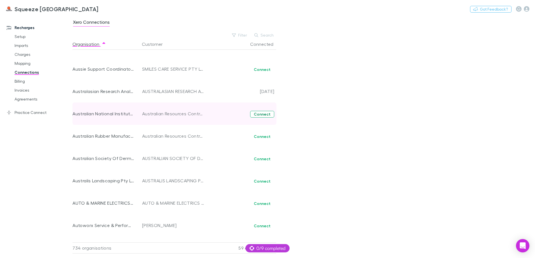
click at [266, 111] on button "Connect" at bounding box center [262, 114] width 24 height 7
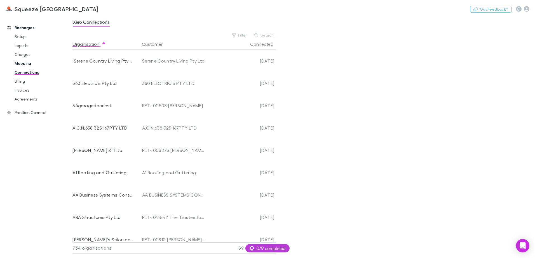
click at [26, 65] on link "Mapping" at bounding box center [42, 63] width 67 height 9
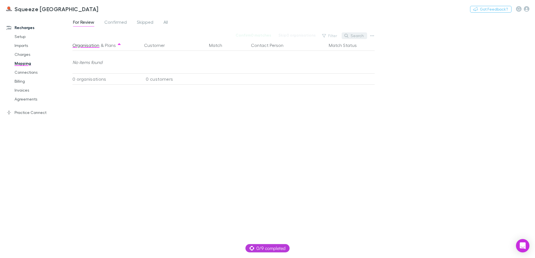
click at [354, 37] on button "Search" at bounding box center [353, 35] width 25 height 7
click at [119, 25] on span "Confirmed" at bounding box center [115, 22] width 22 height 7
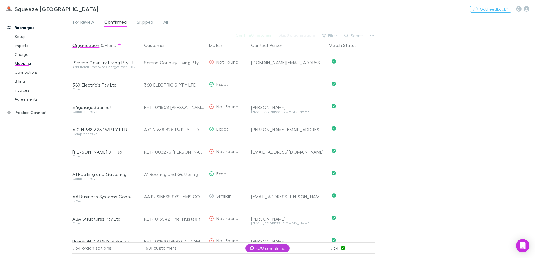
click at [351, 39] on div "Search" at bounding box center [353, 36] width 25 height 8
click at [351, 37] on button "Search" at bounding box center [353, 35] width 25 height 7
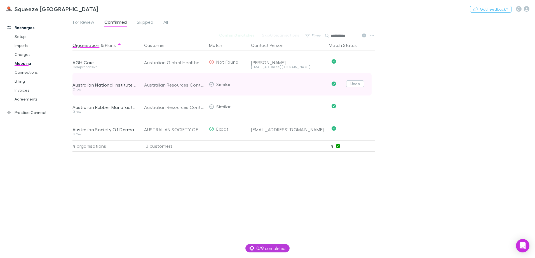
type input "**********"
click at [349, 85] on button "Undo" at bounding box center [355, 84] width 18 height 7
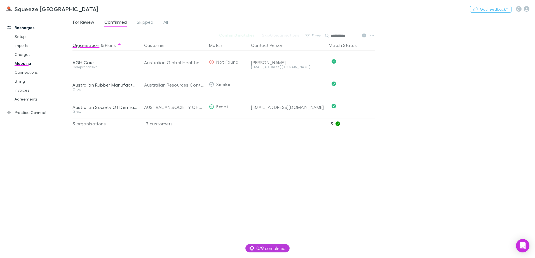
click at [73, 24] on span "For Review" at bounding box center [83, 22] width 21 height 7
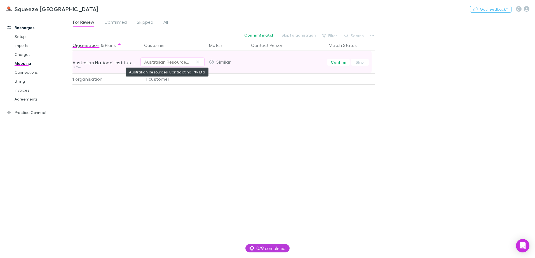
click at [163, 60] on div "Australian Resources Contracting Pty Ltd" at bounding box center [167, 62] width 46 height 7
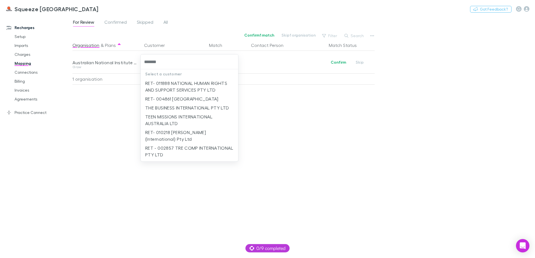
type input "********"
click at [173, 103] on li "RET- 004861 [GEOGRAPHIC_DATA]" at bounding box center [189, 99] width 97 height 9
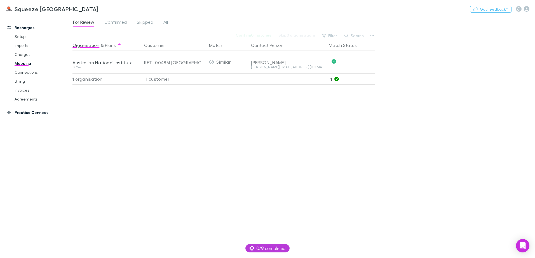
click at [19, 116] on link "Practice Connect" at bounding box center [38, 112] width 74 height 9
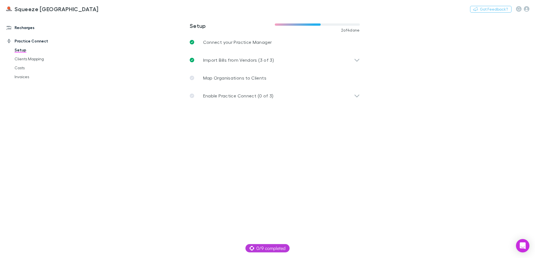
click at [23, 29] on link "Recharges" at bounding box center [38, 27] width 74 height 9
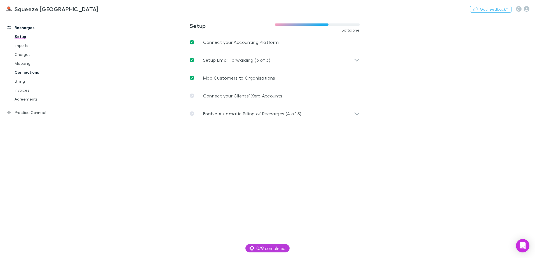
click at [24, 75] on link "Connections" at bounding box center [42, 72] width 67 height 9
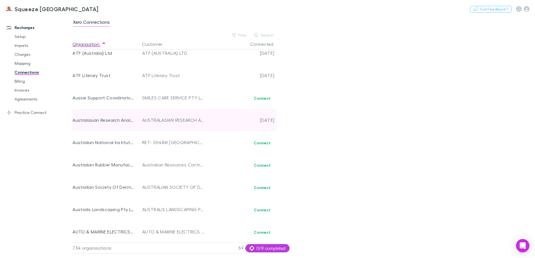
scroll to position [1233, 0]
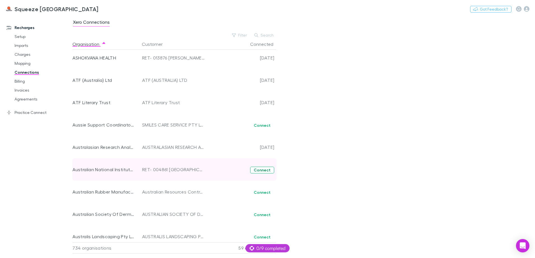
click at [258, 171] on button "Connect" at bounding box center [262, 170] width 24 height 7
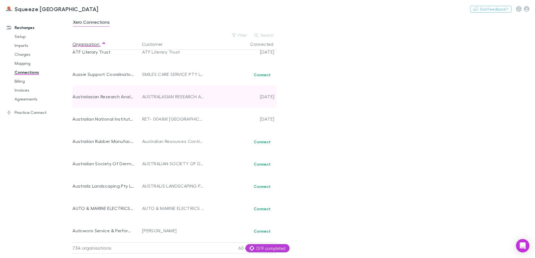
scroll to position [1317, 0]
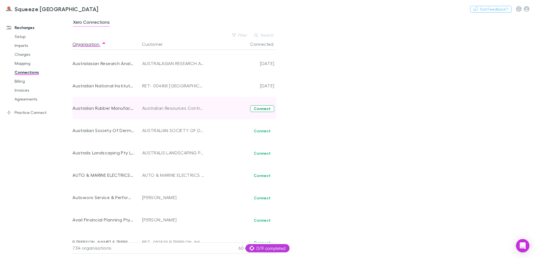
click at [257, 111] on button "Connect" at bounding box center [262, 108] width 24 height 7
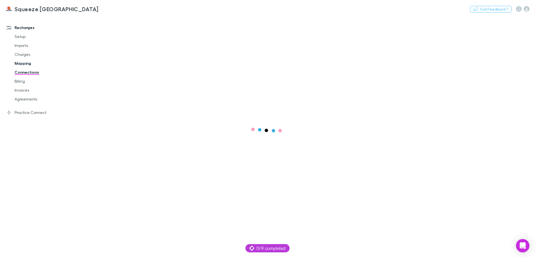
click at [28, 62] on link "Mapping" at bounding box center [42, 63] width 67 height 9
click at [122, 20] on span "Confirmed" at bounding box center [115, 22] width 22 height 7
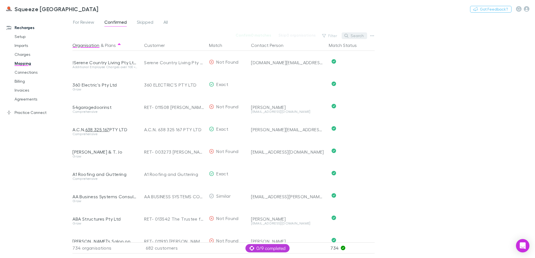
click at [353, 36] on button "Search" at bounding box center [353, 35] width 25 height 7
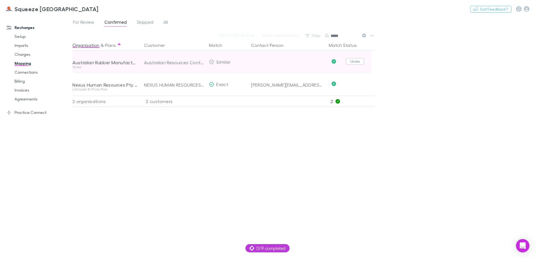
type input "*****"
click at [358, 62] on button "Undo" at bounding box center [355, 61] width 18 height 7
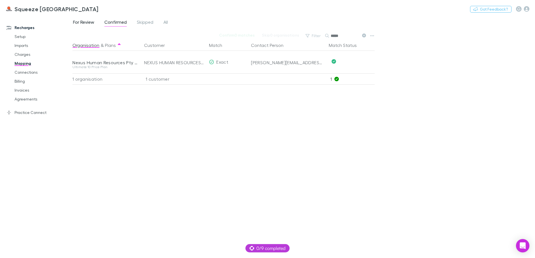
click at [90, 22] on span "For Review" at bounding box center [83, 22] width 21 height 7
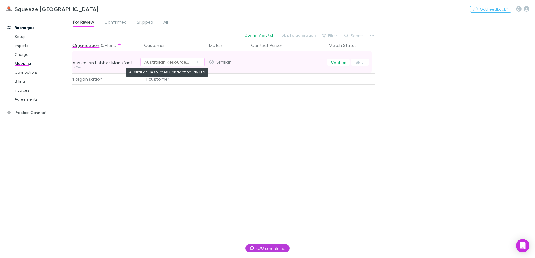
click at [152, 60] on div "Australian Resources Contracting Pty Ltd" at bounding box center [167, 62] width 46 height 7
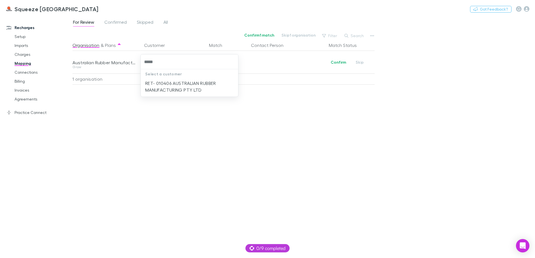
type input "******"
click at [186, 78] on p "Select a customer" at bounding box center [189, 74] width 97 height 10
click at [183, 85] on li "RET- 010406 AUSTRALIAN RUBBER MANUFACTURING PTY LTD" at bounding box center [189, 87] width 97 height 16
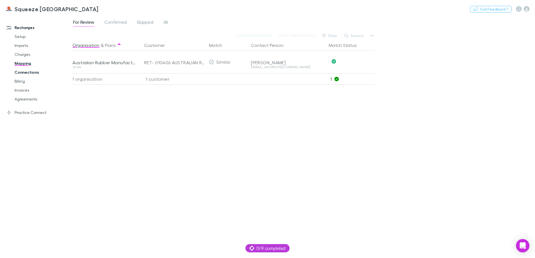
click at [23, 72] on link "Connections" at bounding box center [42, 72] width 67 height 9
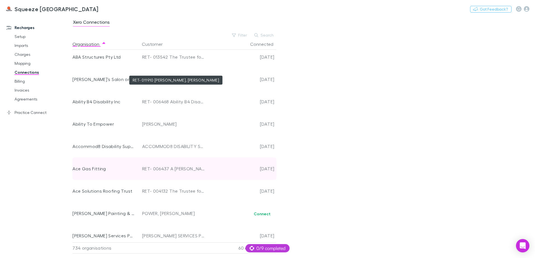
scroll to position [227, 0]
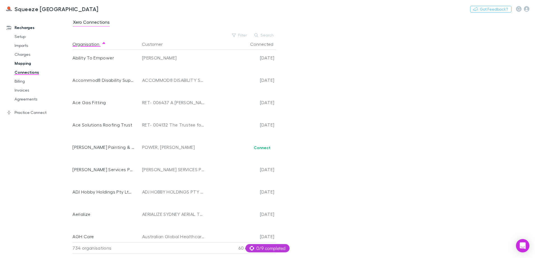
click at [28, 63] on link "Mapping" at bounding box center [42, 63] width 67 height 9
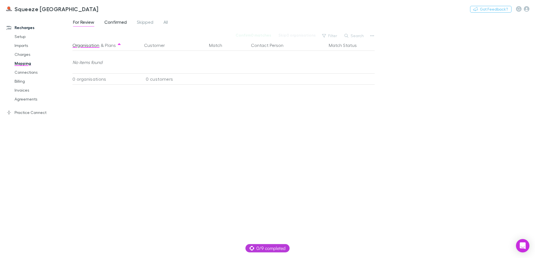
click at [126, 23] on span "Confirmed" at bounding box center [115, 22] width 22 height 7
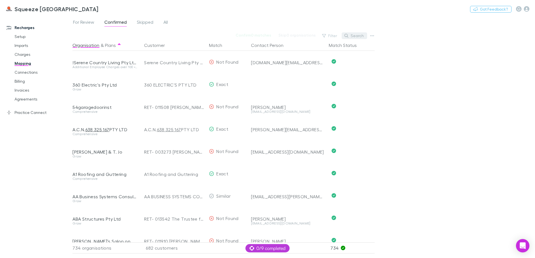
click at [348, 35] on icon "button" at bounding box center [346, 36] width 4 height 4
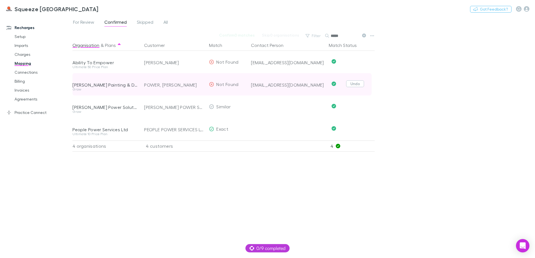
click at [354, 83] on button "Undo" at bounding box center [355, 84] width 18 height 7
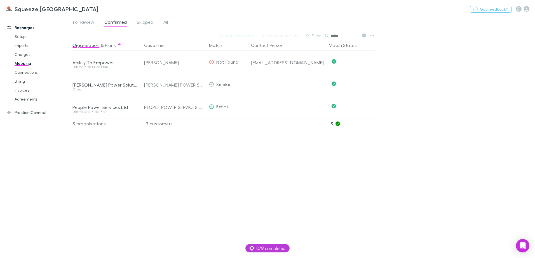
click at [342, 35] on input "*****" at bounding box center [345, 36] width 28 height 8
type input "*"
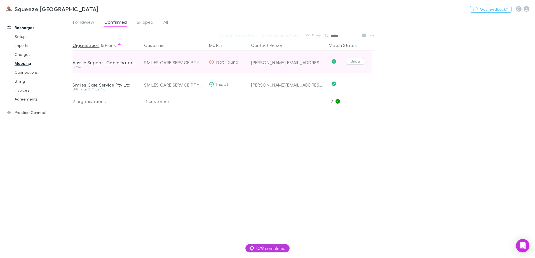
type input "*****"
click at [356, 65] on button "Undo" at bounding box center [355, 61] width 18 height 7
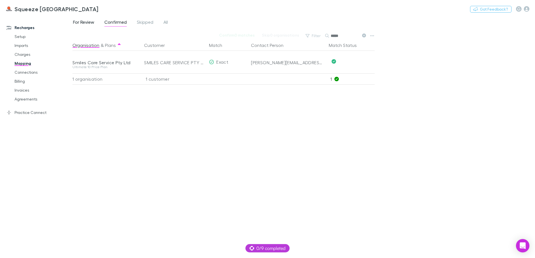
click at [84, 23] on span "For Review" at bounding box center [83, 22] width 21 height 7
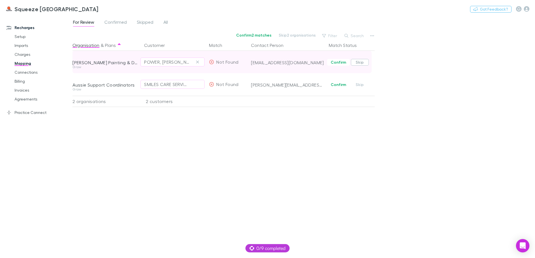
click at [353, 62] on button "Skip" at bounding box center [360, 62] width 18 height 7
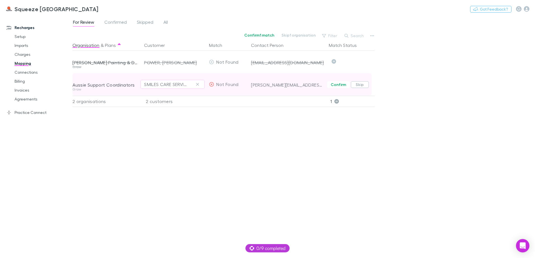
click at [360, 85] on button "Skip" at bounding box center [360, 84] width 18 height 7
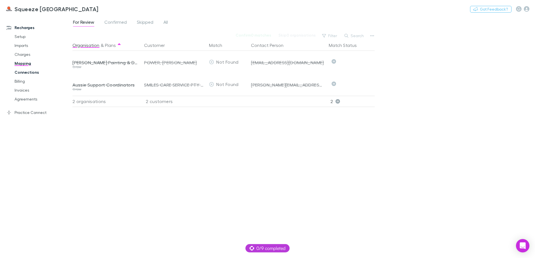
click at [25, 73] on link "Connections" at bounding box center [42, 72] width 67 height 9
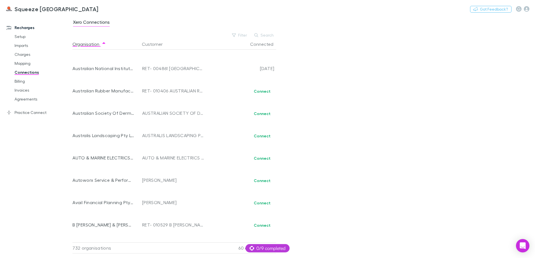
scroll to position [1261, 0]
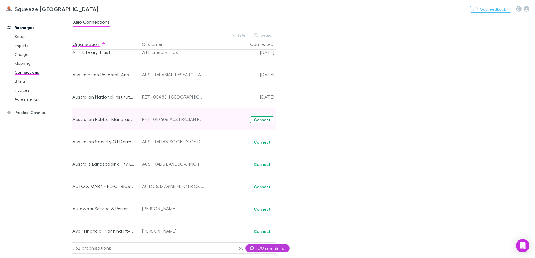
click at [261, 120] on button "Connect" at bounding box center [262, 120] width 24 height 7
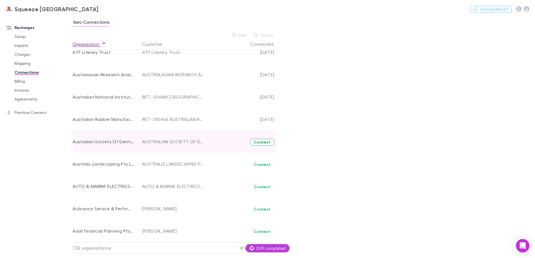
click at [265, 144] on button "Connect" at bounding box center [262, 142] width 24 height 7
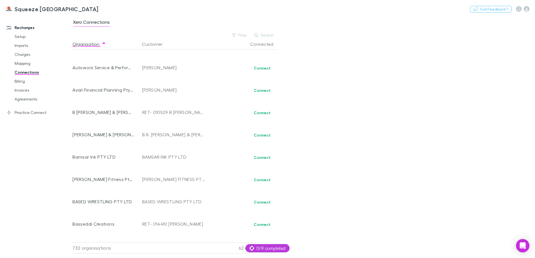
scroll to position [1345, 0]
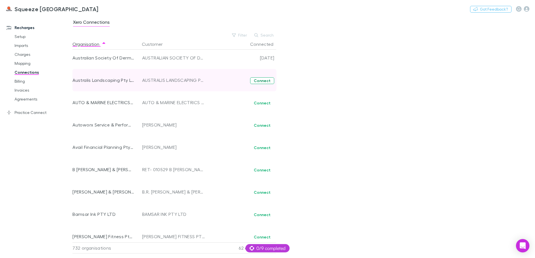
click at [261, 80] on button "Connect" at bounding box center [262, 80] width 24 height 7
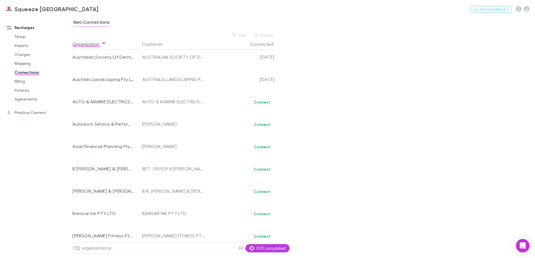
scroll to position [1345, 0]
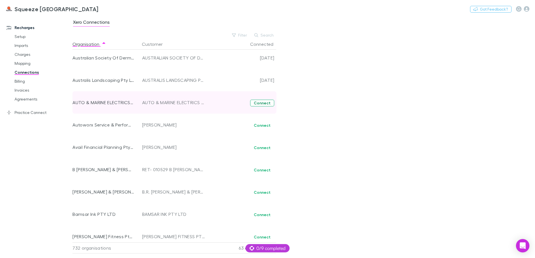
click at [262, 104] on button "Connect" at bounding box center [262, 103] width 24 height 7
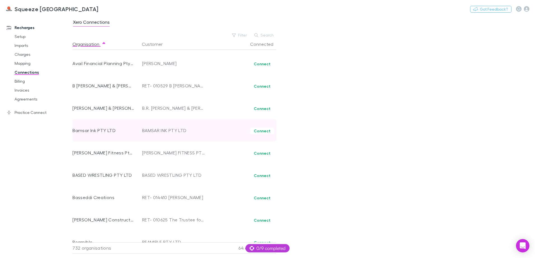
scroll to position [1345, 0]
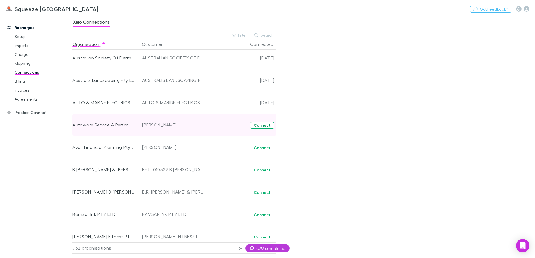
click at [254, 124] on button "Connect" at bounding box center [262, 125] width 24 height 7
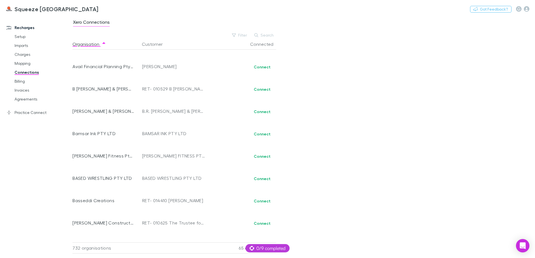
scroll to position [1314, 0]
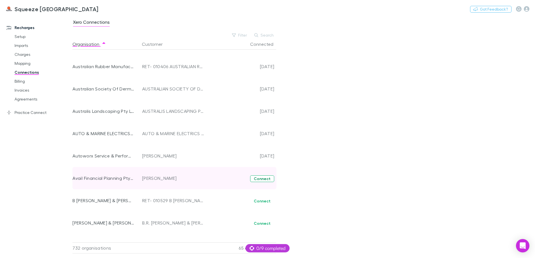
click at [259, 180] on button "Connect" at bounding box center [262, 179] width 24 height 7
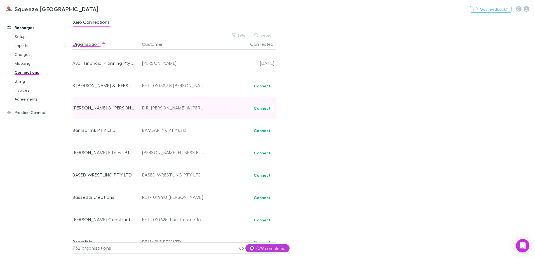
scroll to position [1429, 0]
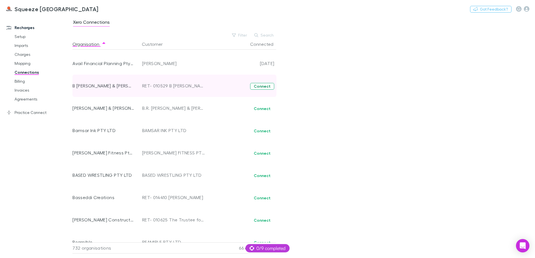
click at [260, 89] on button "Connect" at bounding box center [262, 86] width 24 height 7
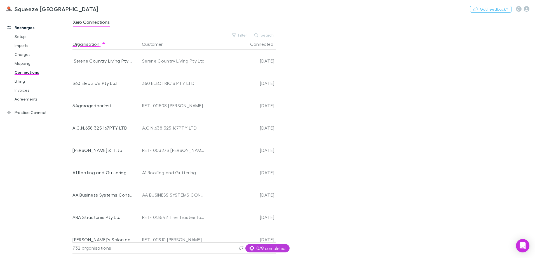
click at [349, 112] on div "Xero Connections Filter Search Organisation Customer Connected !Serene Country …" at bounding box center [303, 137] width 462 height 243
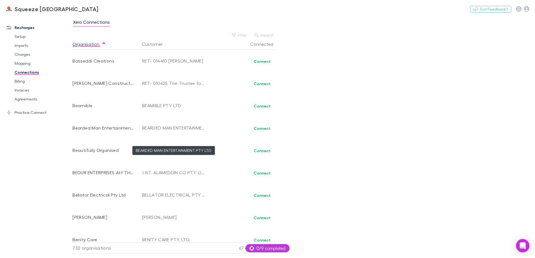
scroll to position [1398, 0]
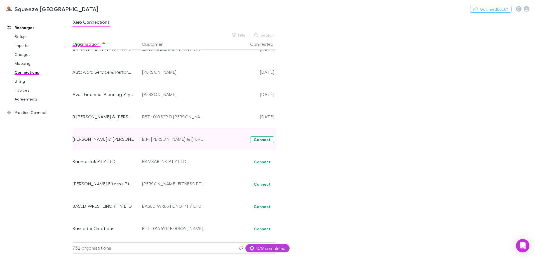
click at [258, 138] on button "Connect" at bounding box center [262, 139] width 24 height 7
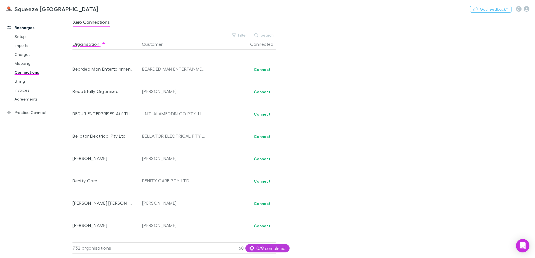
scroll to position [1457, 0]
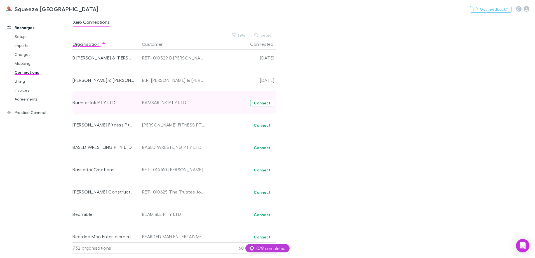
click at [265, 101] on button "Connect" at bounding box center [262, 103] width 24 height 7
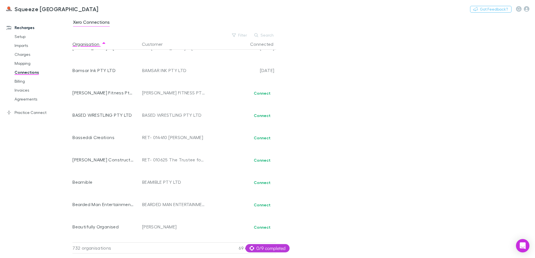
scroll to position [1485, 0]
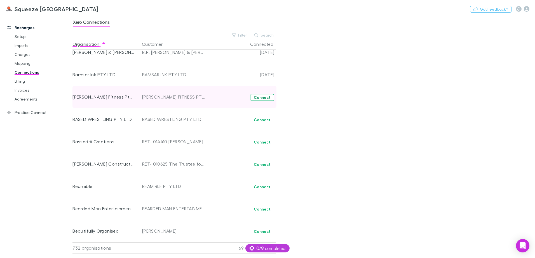
click at [256, 97] on button "Connect" at bounding box center [262, 97] width 24 height 7
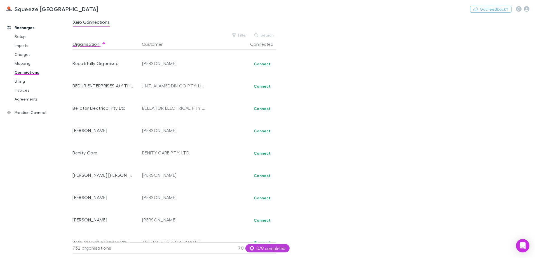
scroll to position [1513, 0]
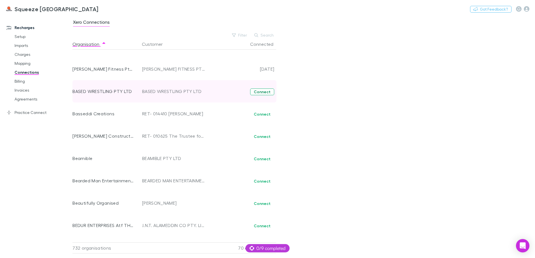
click at [255, 92] on button "Connect" at bounding box center [262, 92] width 24 height 7
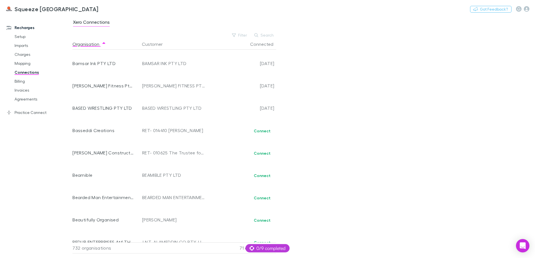
scroll to position [1485, 0]
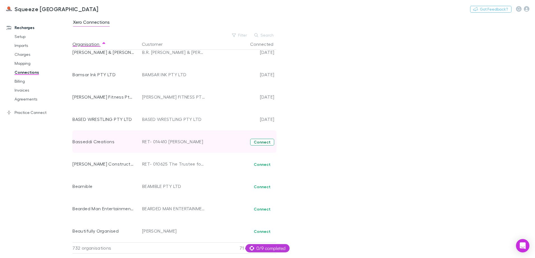
click at [258, 141] on button "Connect" at bounding box center [262, 142] width 24 height 7
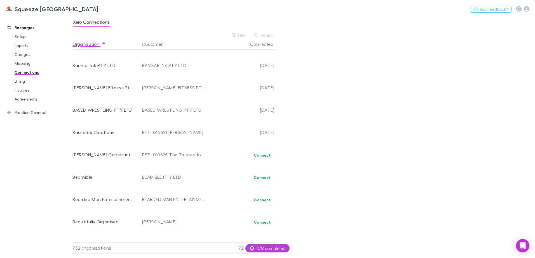
scroll to position [1485, 0]
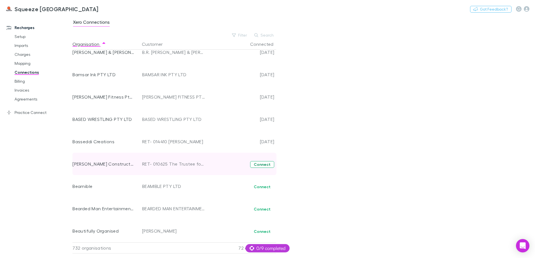
click at [260, 164] on button "Connect" at bounding box center [262, 164] width 24 height 7
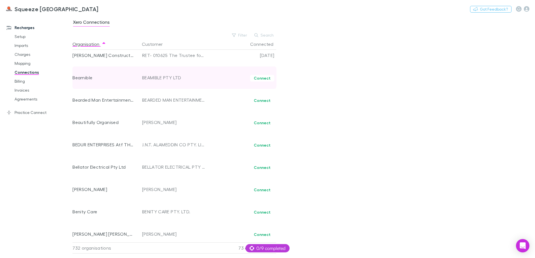
scroll to position [1566, 0]
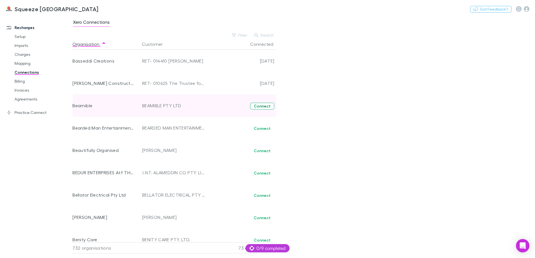
click at [256, 106] on button "Connect" at bounding box center [262, 106] width 24 height 7
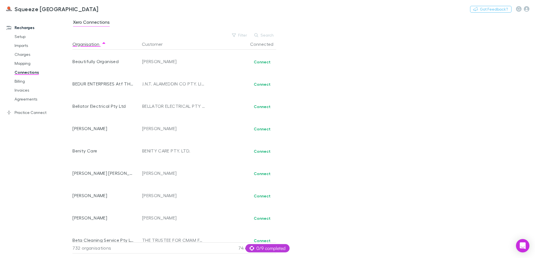
scroll to position [1541, 0]
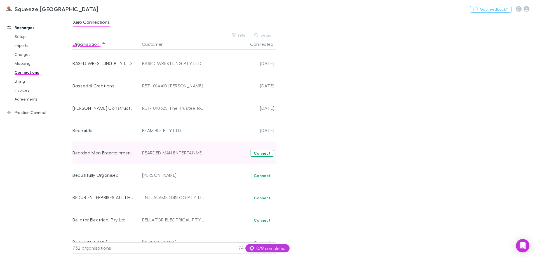
click at [256, 153] on button "Connect" at bounding box center [262, 153] width 24 height 7
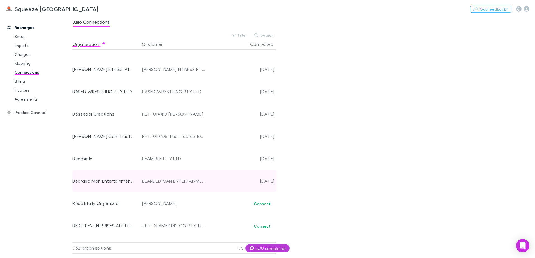
scroll to position [1513, 0]
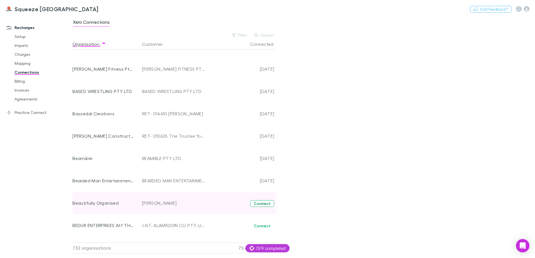
click at [258, 206] on button "Connect" at bounding box center [262, 203] width 24 height 7
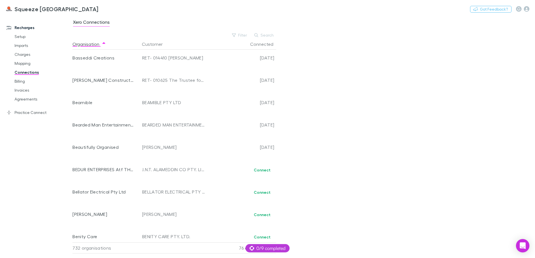
scroll to position [1765, 0]
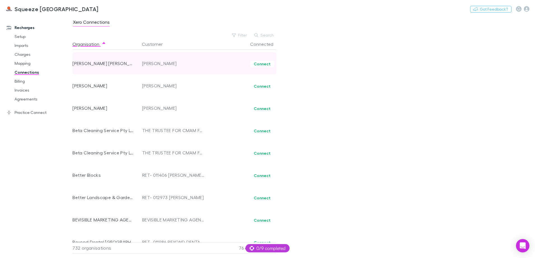
click at [258, 60] on div "Connect" at bounding box center [240, 63] width 67 height 22
click at [259, 63] on button "Connect" at bounding box center [262, 64] width 24 height 7
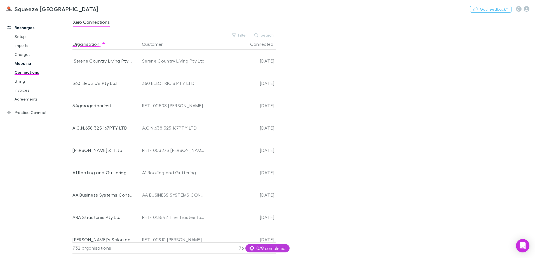
click at [27, 66] on link "Mapping" at bounding box center [42, 63] width 67 height 9
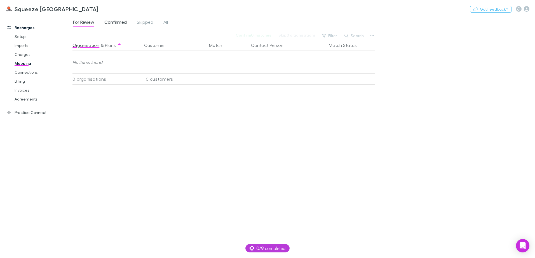
click at [121, 21] on span "Confirmed" at bounding box center [115, 22] width 22 height 7
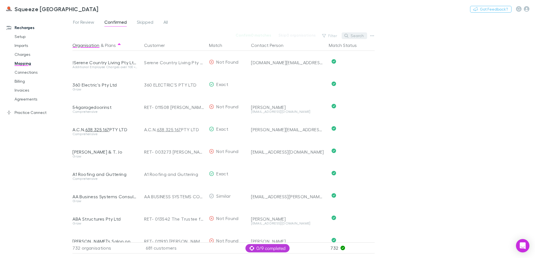
click at [357, 37] on button "Search" at bounding box center [353, 35] width 25 height 7
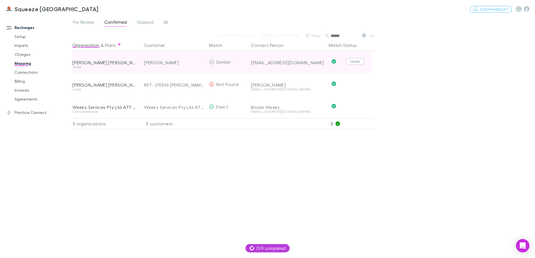
type input "******"
click at [360, 62] on button "Undo" at bounding box center [355, 61] width 18 height 7
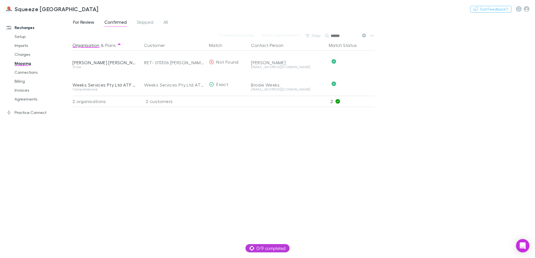
click at [84, 24] on span "For Review" at bounding box center [83, 22] width 21 height 7
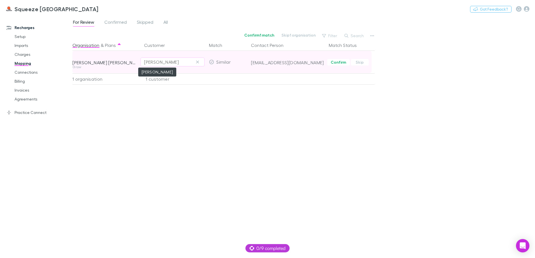
click at [177, 59] on div "[PERSON_NAME]" at bounding box center [161, 62] width 35 height 7
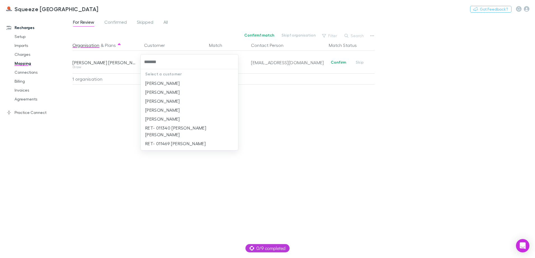
type input "********"
click at [197, 129] on li "RET- 011340 [PERSON_NAME] [PERSON_NAME]" at bounding box center [189, 132] width 97 height 16
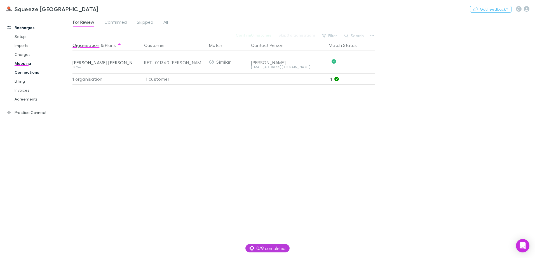
click at [32, 72] on link "Connections" at bounding box center [42, 72] width 67 height 9
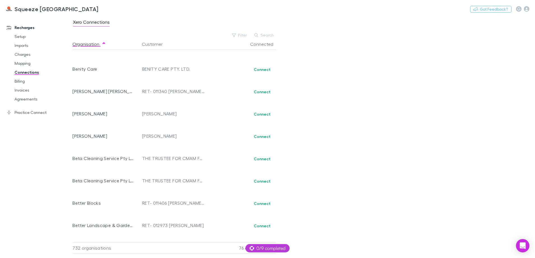
scroll to position [1653, 0]
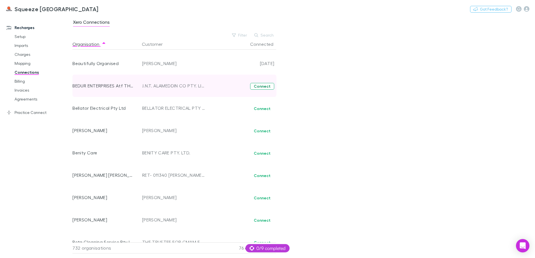
click at [259, 89] on button "Connect" at bounding box center [262, 86] width 24 height 7
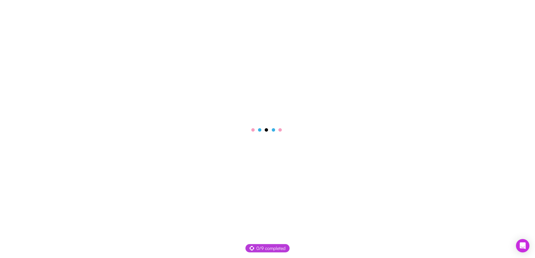
drag, startPoint x: 0, startPoint y: 0, endPoint x: 67, endPoint y: 44, distance: 80.0
click at [67, 44] on main at bounding box center [267, 129] width 535 height 258
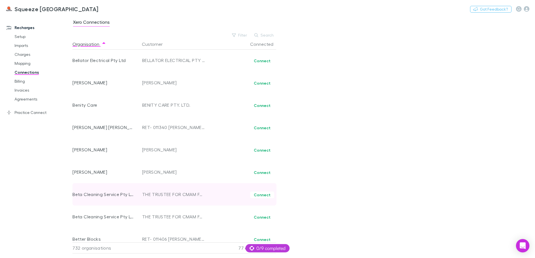
scroll to position [1650, 0]
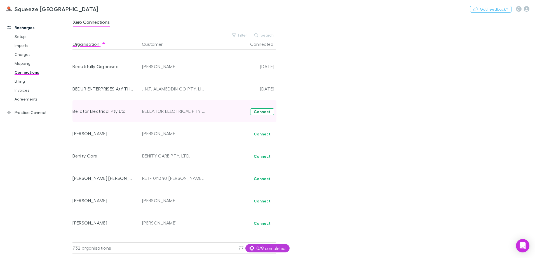
click at [260, 111] on button "Connect" at bounding box center [262, 111] width 24 height 7
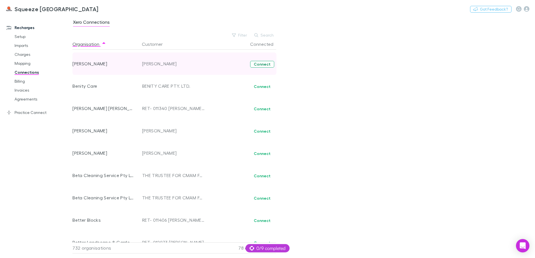
scroll to position [1681, 0]
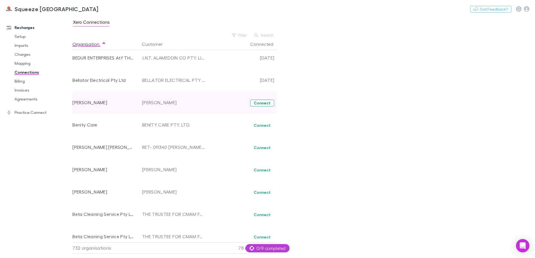
click at [261, 103] on button "Connect" at bounding box center [262, 103] width 24 height 7
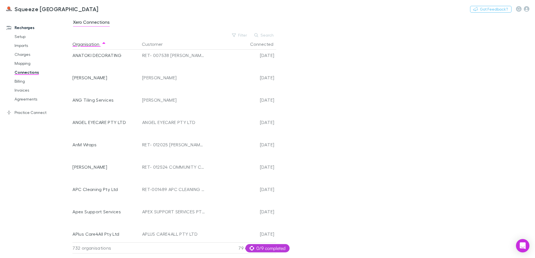
scroll to position [1174, 0]
